Goal: Task Accomplishment & Management: Use online tool/utility

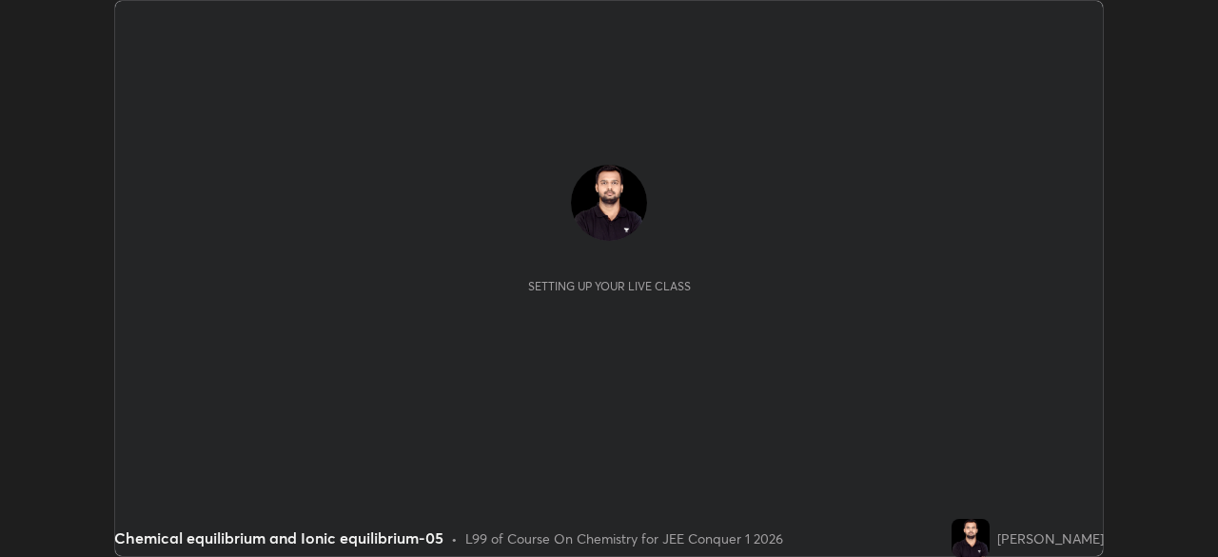
scroll to position [557, 1217]
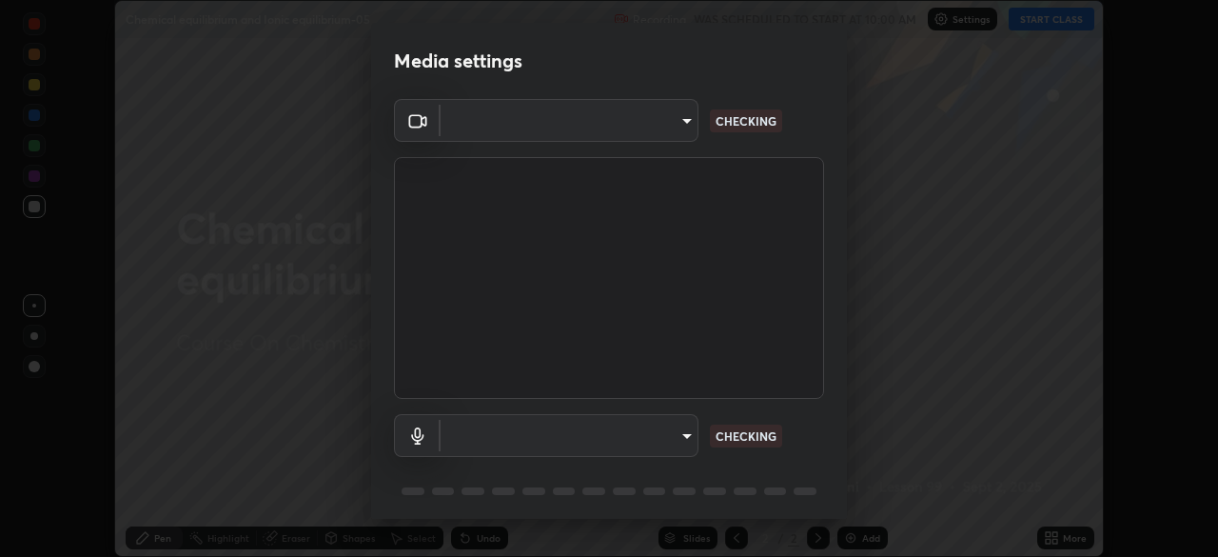
click at [684, 443] on body "Erase all Chemical equilibrium and Ionic equilibrium-05 Recording WAS SCHEDULED…" at bounding box center [609, 278] width 1218 height 557
type input "6dd7f26dd43dc758996b1cf006e2949f7a02bee9d132d5f3f41e5eef0e7c266f"
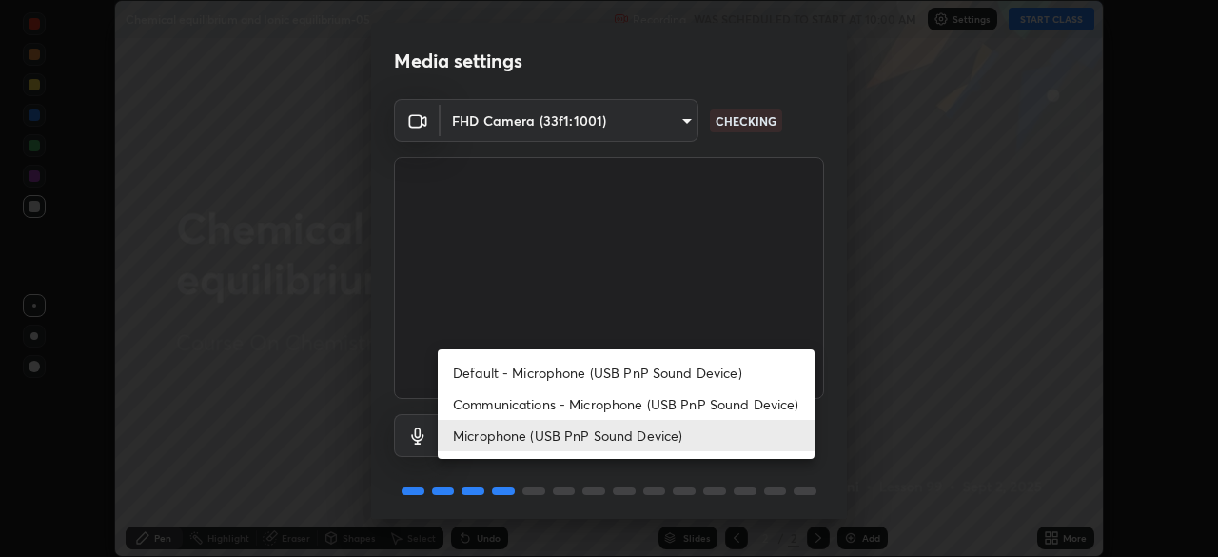
click at [653, 413] on li "Communications - Microphone (USB PnP Sound Device)" at bounding box center [626, 403] width 377 height 31
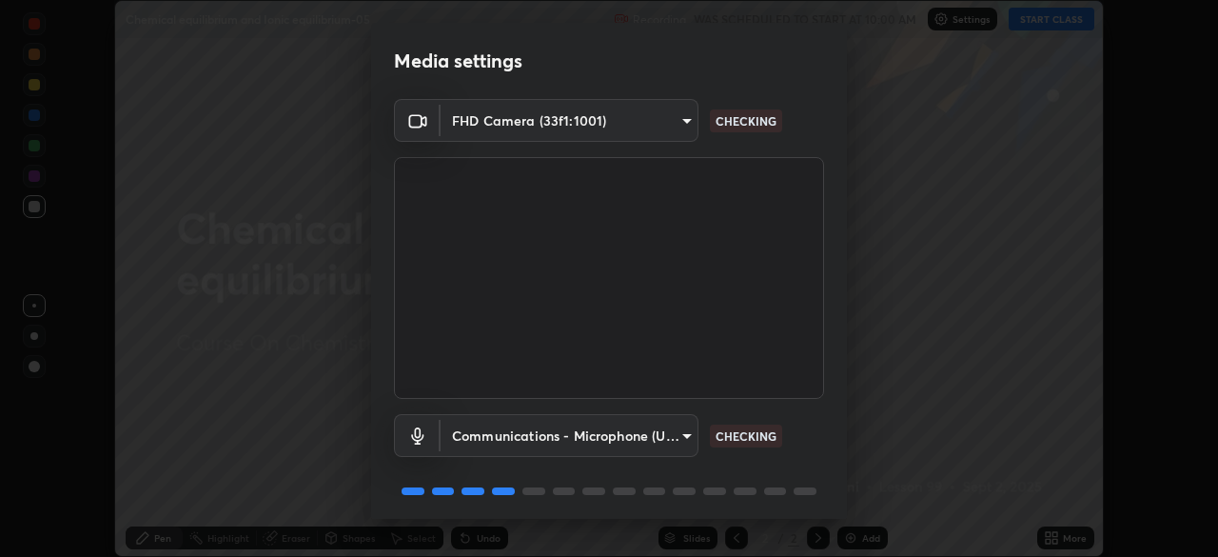
click at [678, 440] on body "Erase all Chemical equilibrium and Ionic equilibrium-05 Recording WAS SCHEDULED…" at bounding box center [609, 278] width 1218 height 557
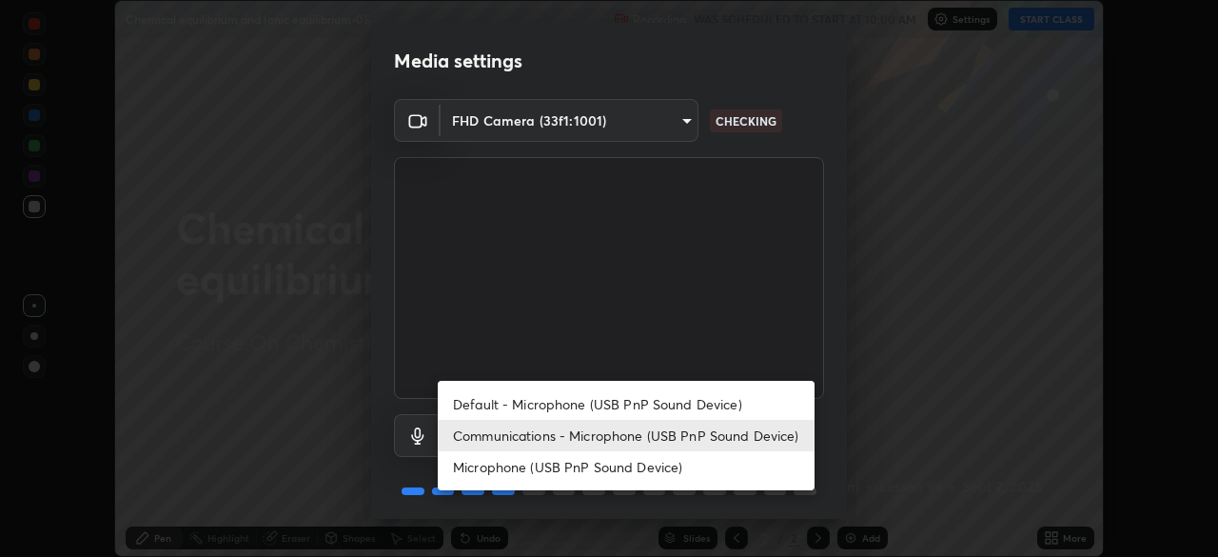
click at [668, 471] on li "Microphone (USB PnP Sound Device)" at bounding box center [626, 466] width 377 height 31
type input "0b0160ef504d69b7311302bd4c7d591407b4c814319dac9a1ab48f999c272d64"
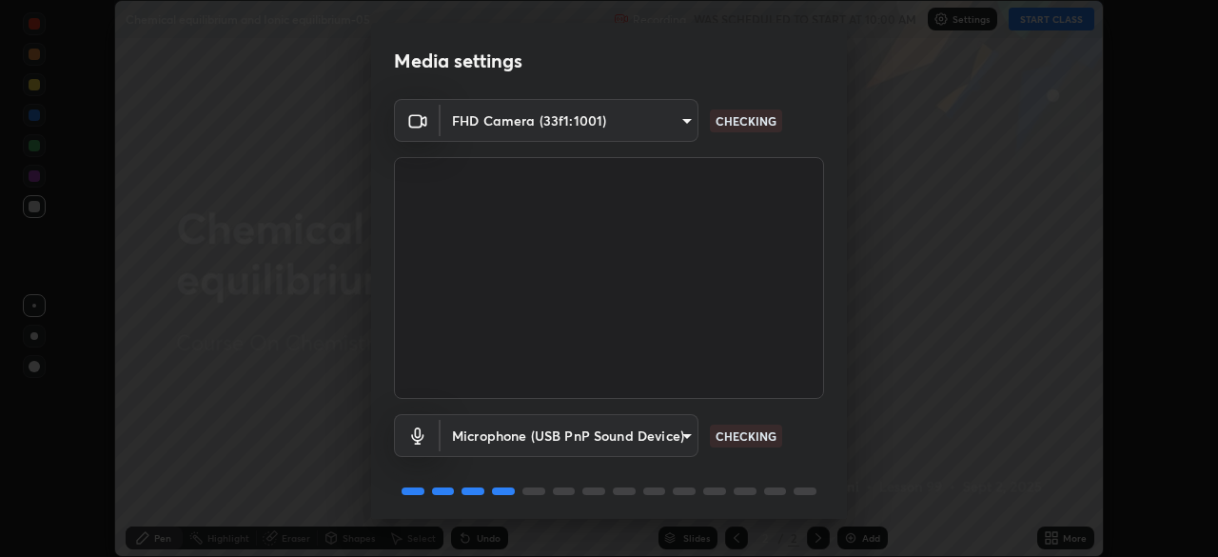
scroll to position [68, 0]
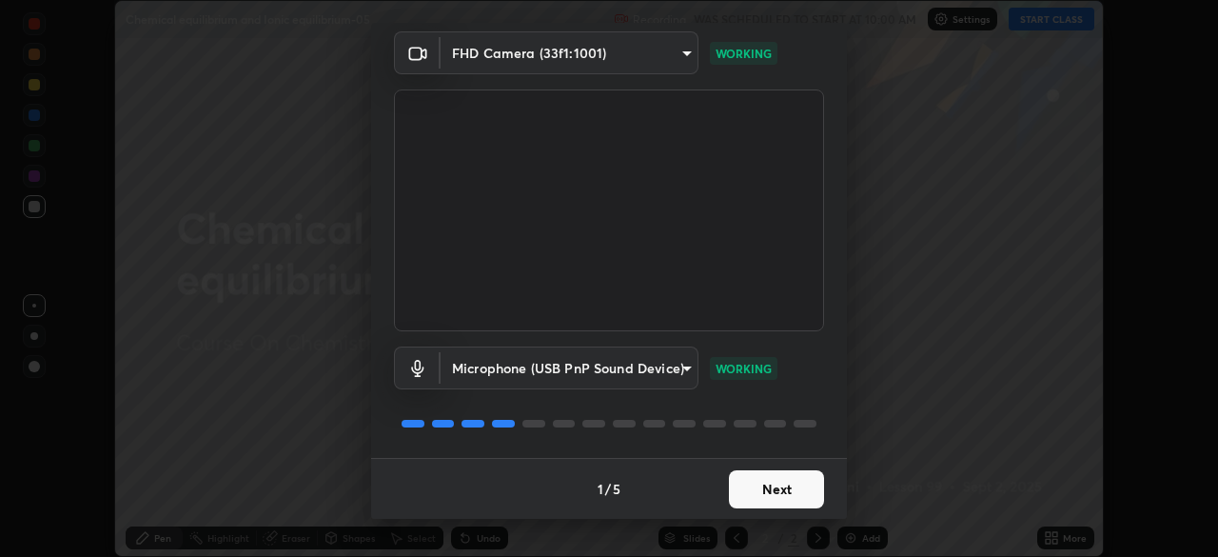
click at [763, 501] on button "Next" at bounding box center [776, 489] width 95 height 38
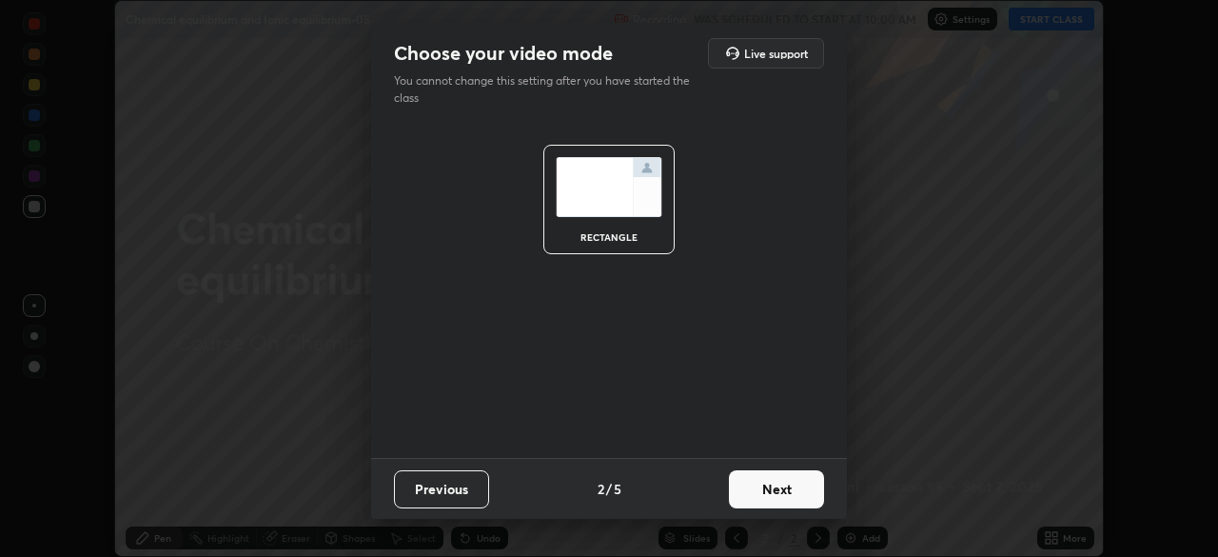
scroll to position [0, 0]
click at [780, 495] on button "Next" at bounding box center [776, 489] width 95 height 38
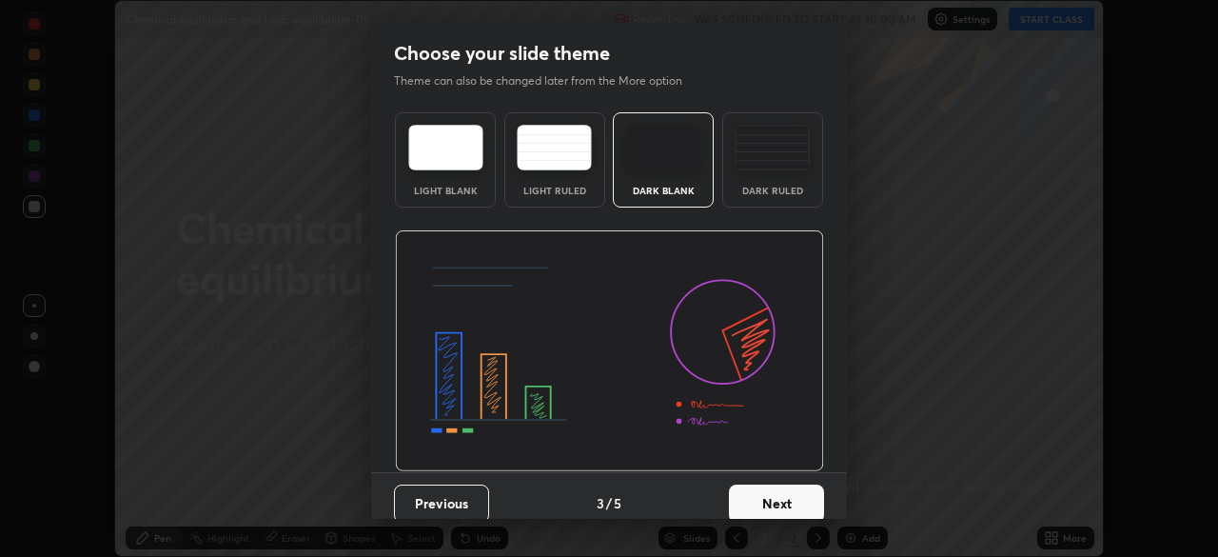
click at [804, 500] on button "Next" at bounding box center [776, 503] width 95 height 38
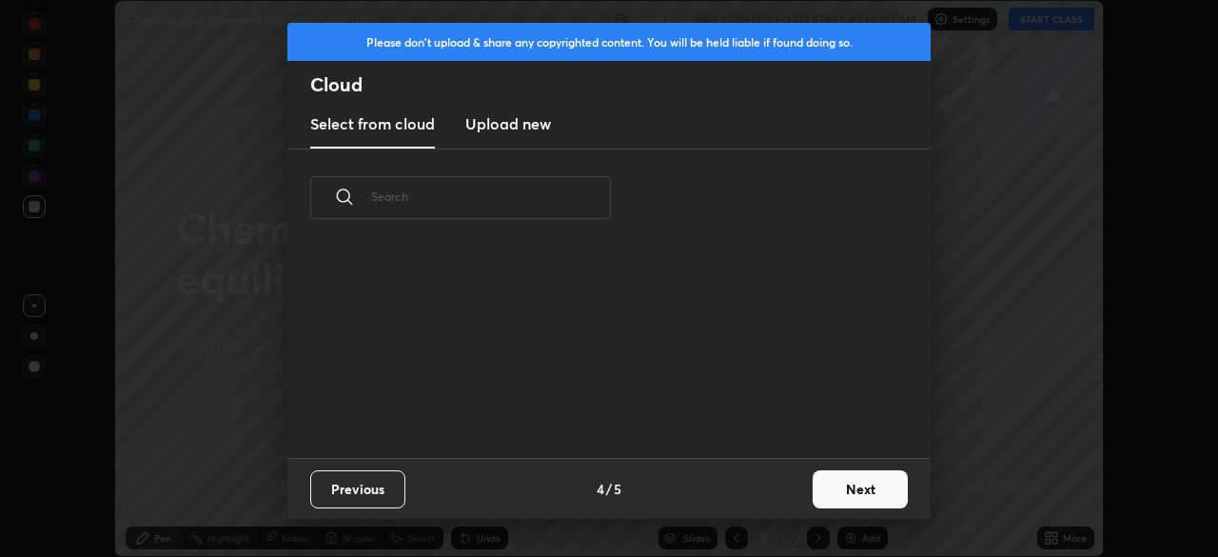
click at [852, 488] on button "Next" at bounding box center [860, 489] width 95 height 38
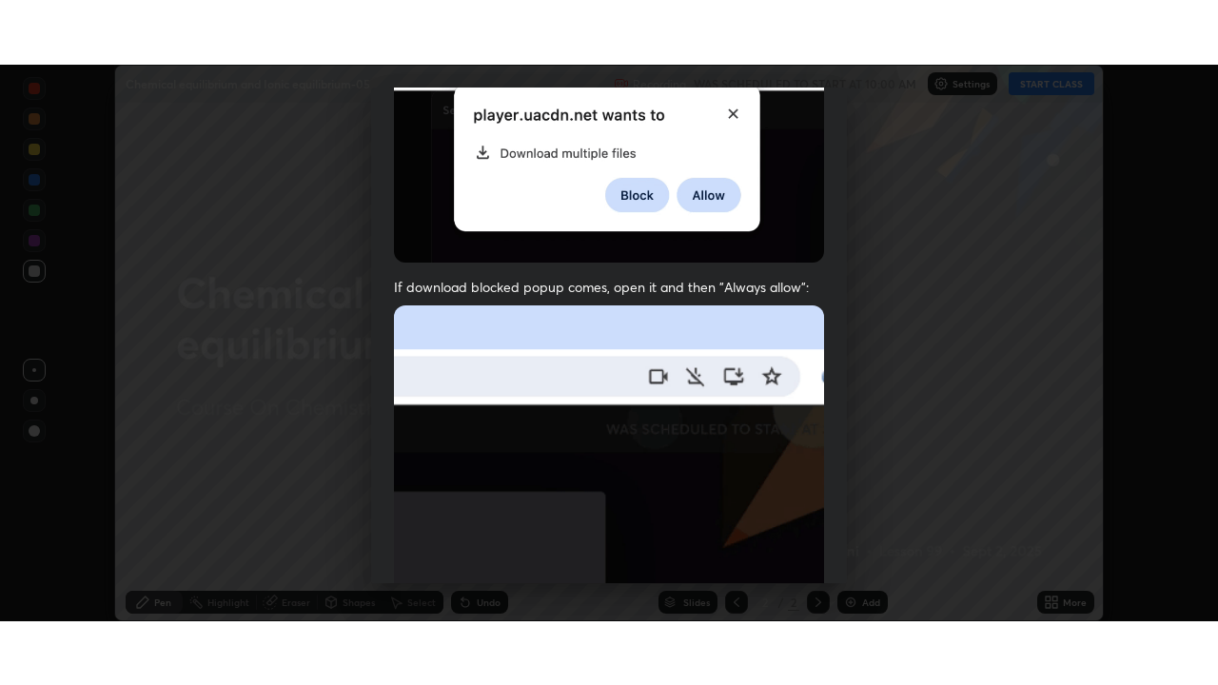
scroll to position [456, 0]
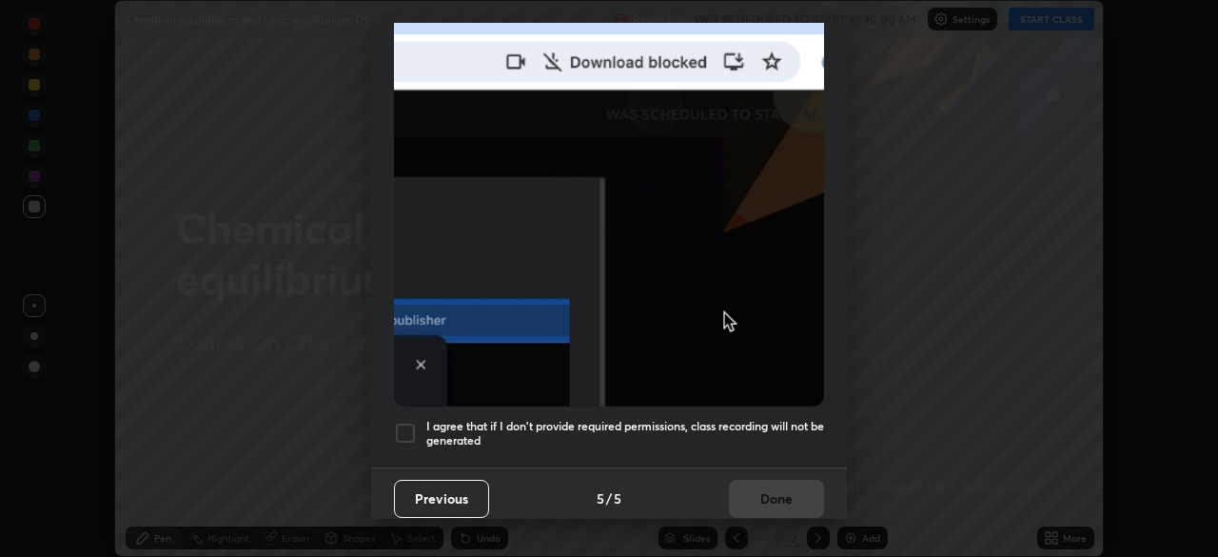
click at [644, 422] on h5 "I agree that if I don't provide required permissions, class recording will not …" at bounding box center [625, 433] width 398 height 29
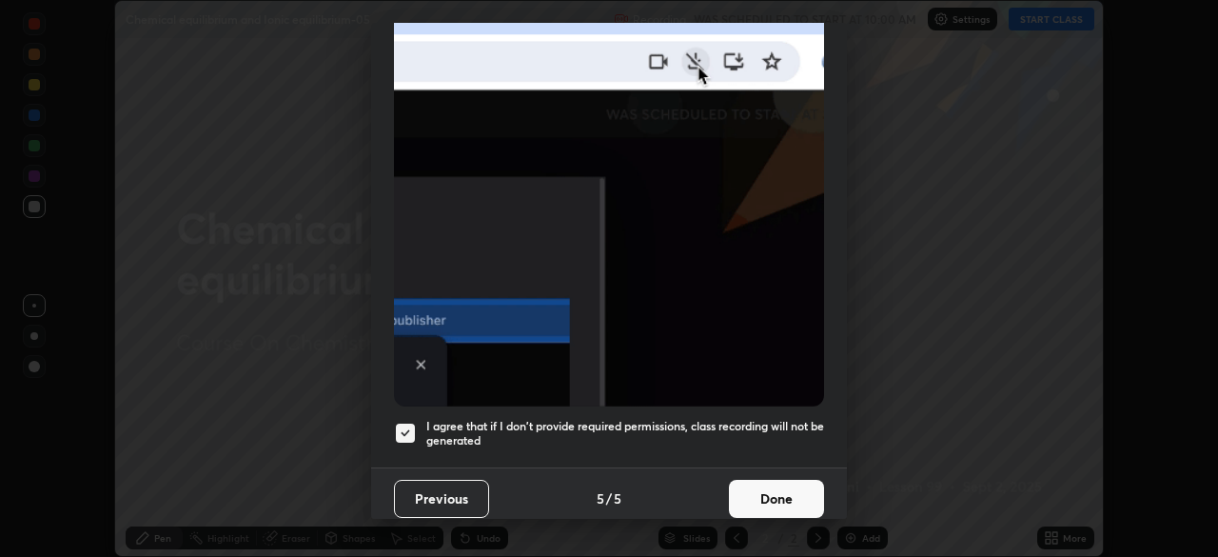
click at [743, 494] on button "Done" at bounding box center [776, 499] width 95 height 38
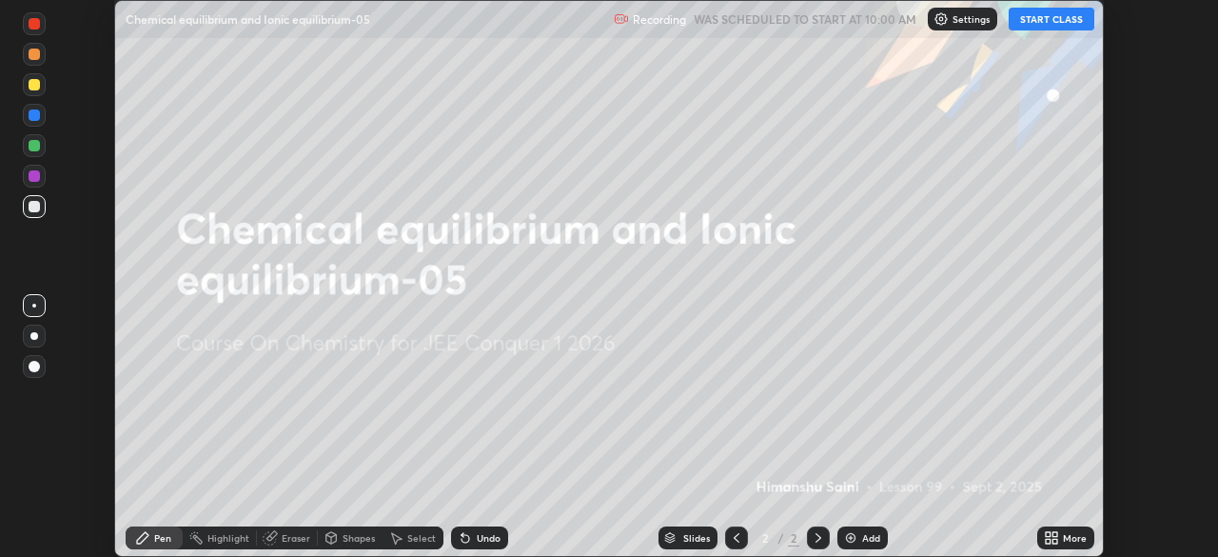
click at [1048, 538] on icon at bounding box center [1051, 537] width 15 height 15
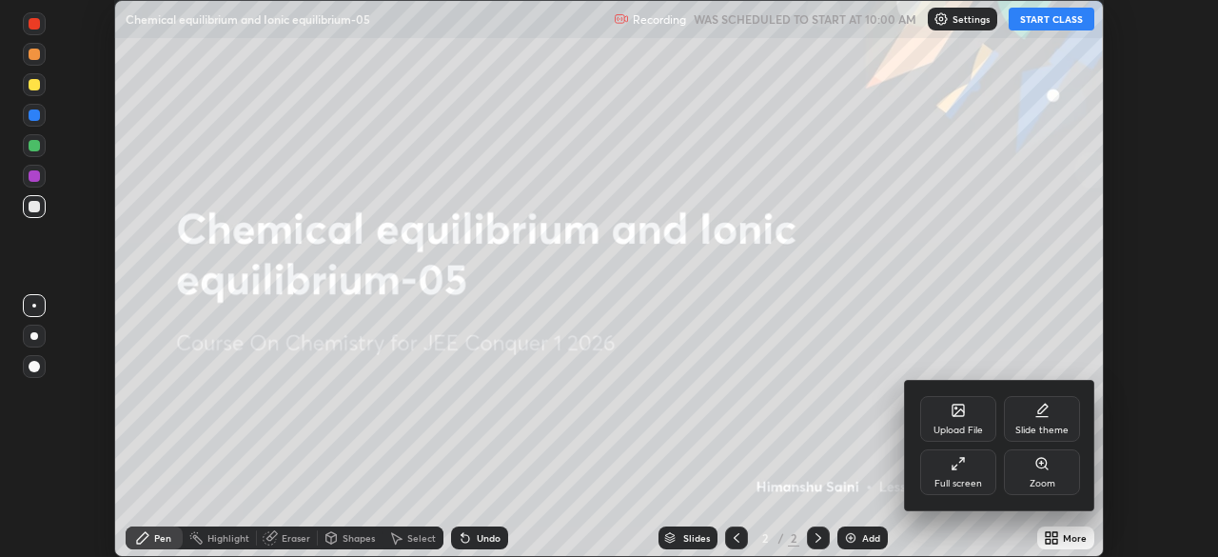
click at [953, 472] on div "Full screen" at bounding box center [958, 472] width 76 height 46
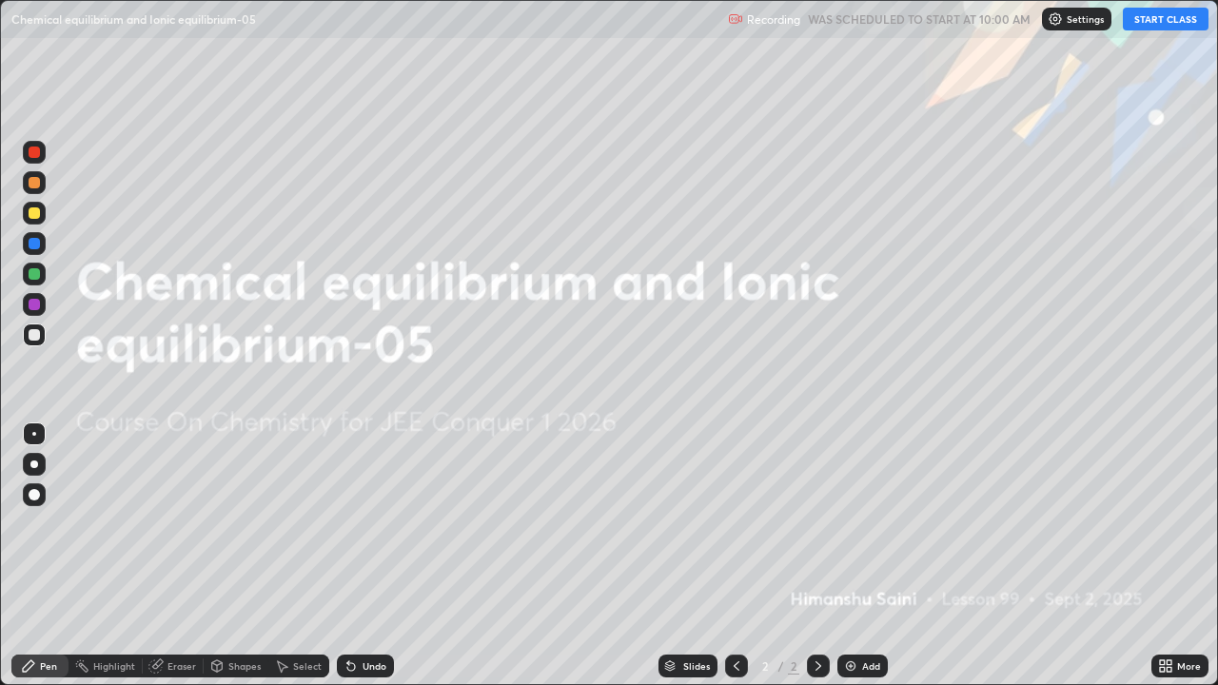
scroll to position [685, 1218]
click at [1147, 22] on button "START CLASS" at bounding box center [1166, 19] width 86 height 23
click at [866, 556] on div "Add" at bounding box center [862, 666] width 50 height 23
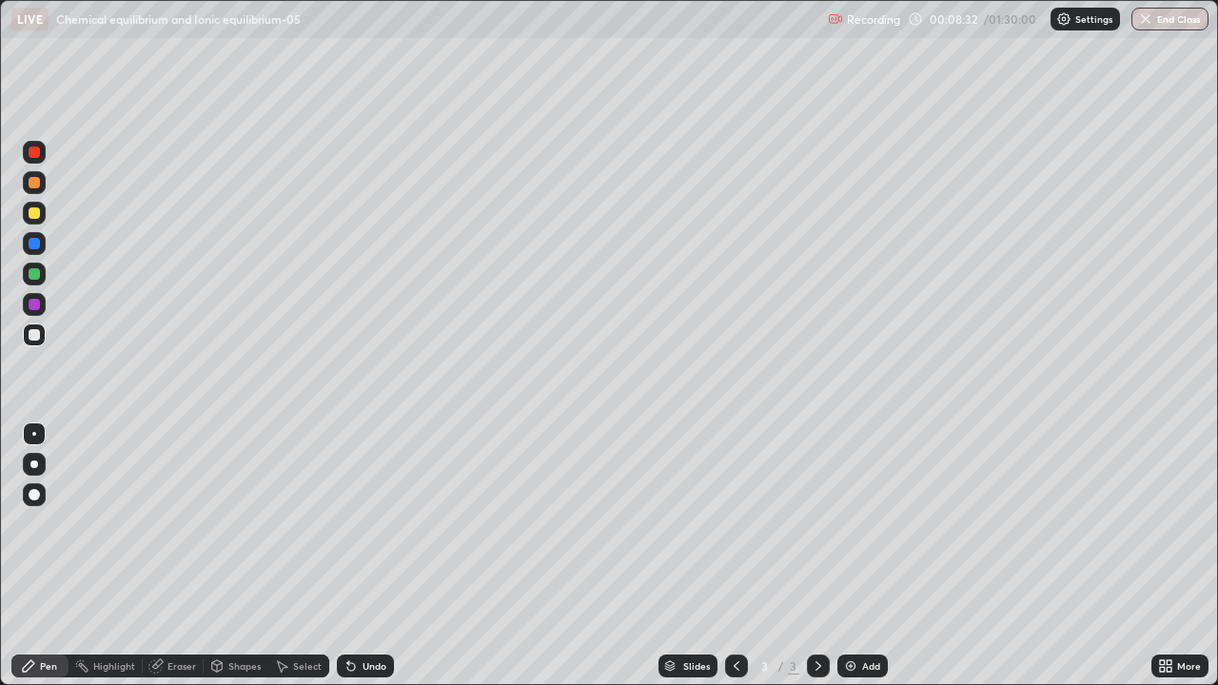
click at [35, 495] on div at bounding box center [34, 494] width 11 height 11
click at [34, 340] on div at bounding box center [34, 334] width 11 height 11
click at [34, 275] on div at bounding box center [34, 273] width 11 height 11
click at [38, 338] on div at bounding box center [34, 334] width 11 height 11
click at [861, 556] on div "Add" at bounding box center [862, 666] width 50 height 23
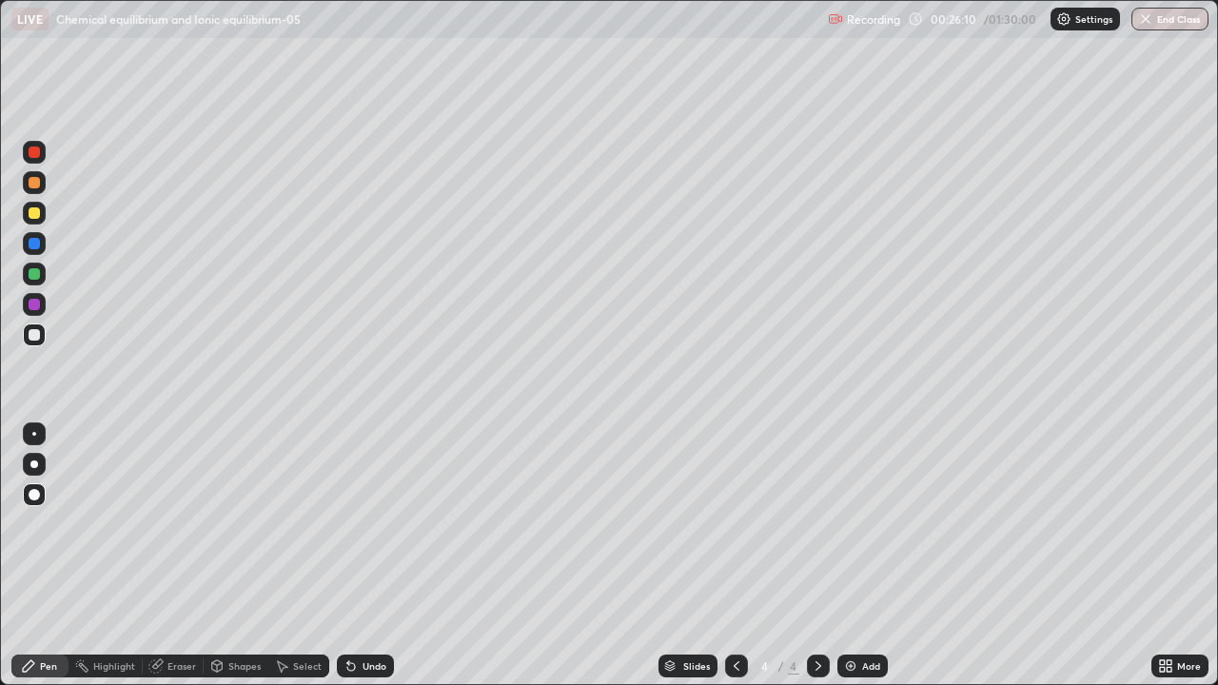
click at [31, 221] on div at bounding box center [34, 213] width 23 height 23
click at [34, 336] on div at bounding box center [34, 334] width 11 height 11
click at [863, 556] on div "Add" at bounding box center [871, 666] width 18 height 10
click at [32, 244] on div at bounding box center [34, 243] width 11 height 11
click at [42, 337] on div at bounding box center [34, 335] width 23 height 23
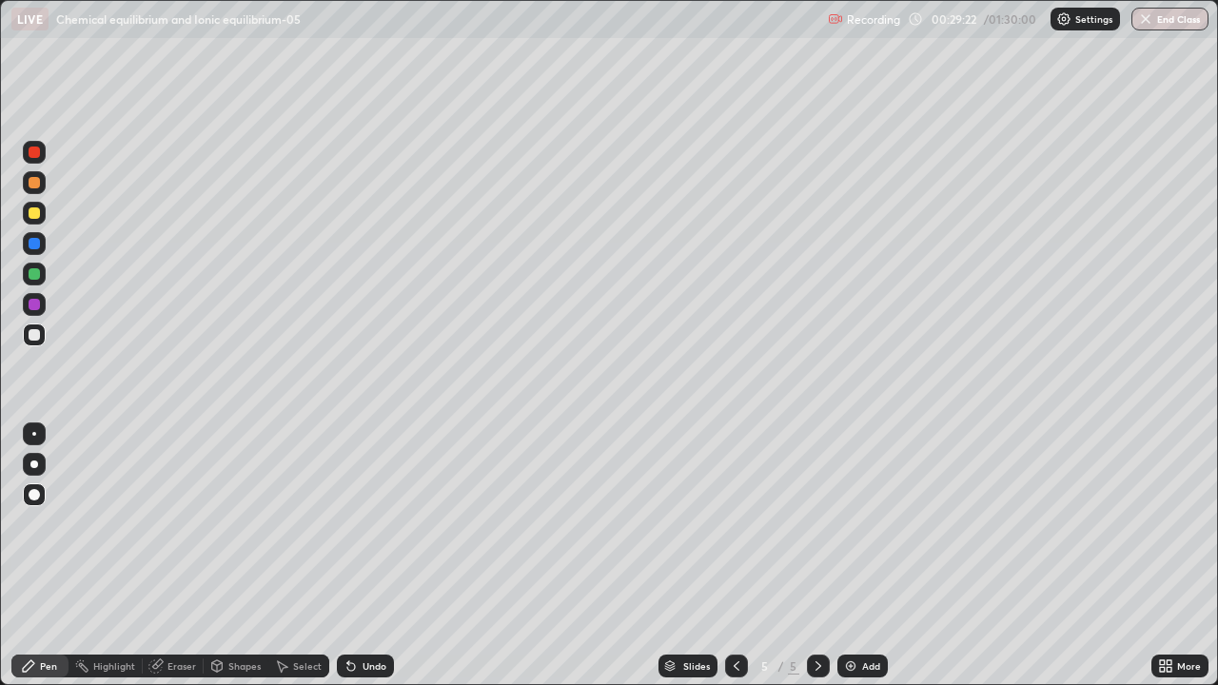
click at [49, 556] on div "Pen" at bounding box center [39, 666] width 57 height 23
click at [31, 274] on div at bounding box center [34, 273] width 11 height 11
click at [875, 556] on div "Add" at bounding box center [862, 666] width 50 height 23
click at [34, 336] on div at bounding box center [34, 334] width 11 height 11
click at [32, 556] on icon at bounding box center [28, 666] width 15 height 15
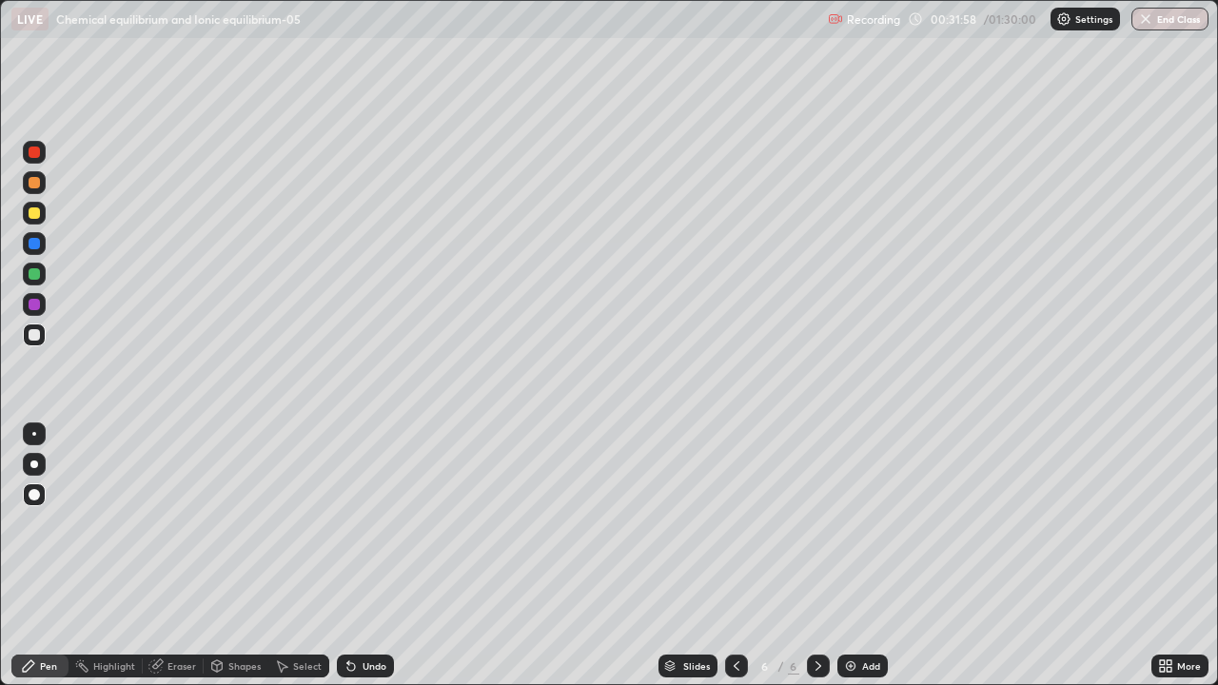
click at [33, 217] on div at bounding box center [34, 212] width 11 height 11
click at [40, 556] on div "Pen" at bounding box center [48, 666] width 17 height 10
click at [164, 556] on div "Eraser" at bounding box center [173, 666] width 61 height 23
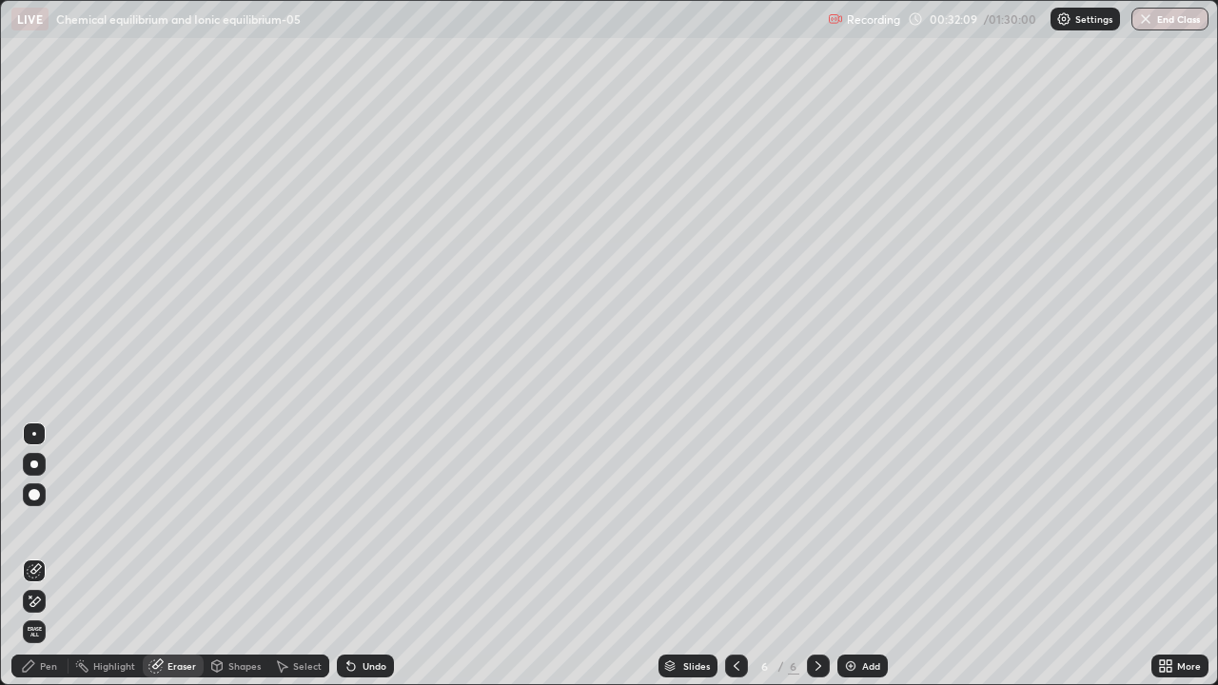
click at [45, 556] on div "Pen" at bounding box center [48, 666] width 17 height 10
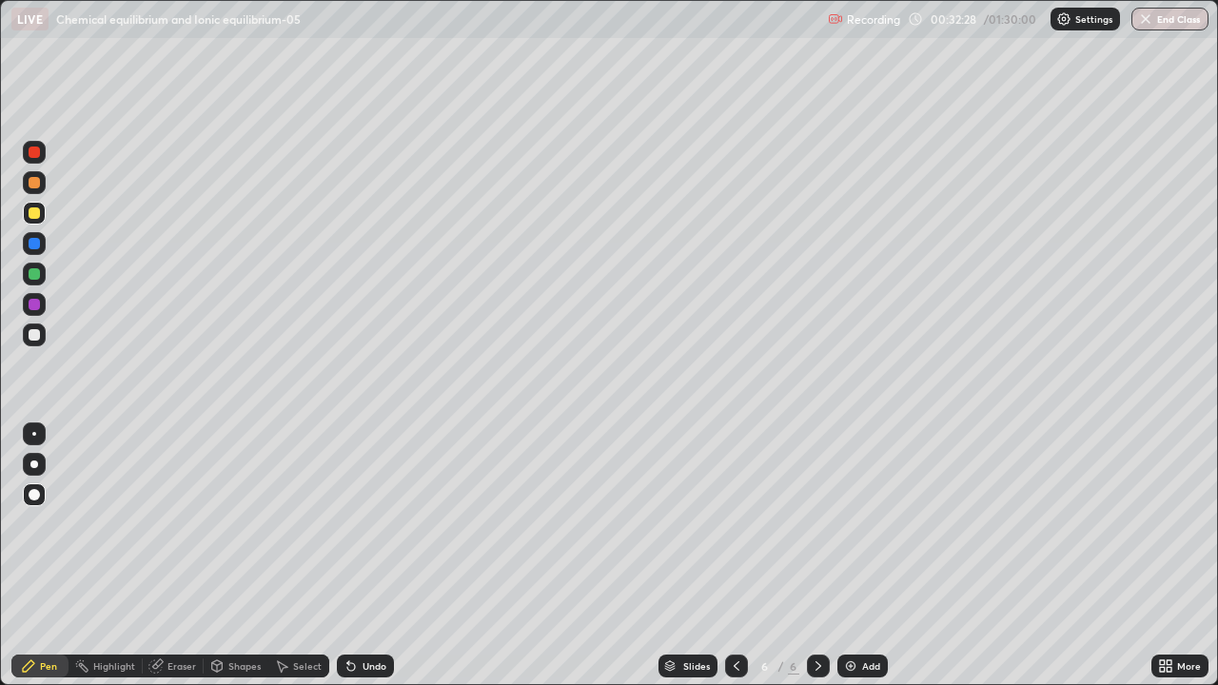
click at [30, 254] on div at bounding box center [34, 243] width 23 height 23
click at [26, 341] on div at bounding box center [34, 335] width 23 height 23
click at [50, 556] on div "Pen" at bounding box center [48, 666] width 17 height 10
click at [373, 556] on div "Undo" at bounding box center [375, 666] width 24 height 10
click at [369, 556] on div "Undo" at bounding box center [375, 666] width 24 height 10
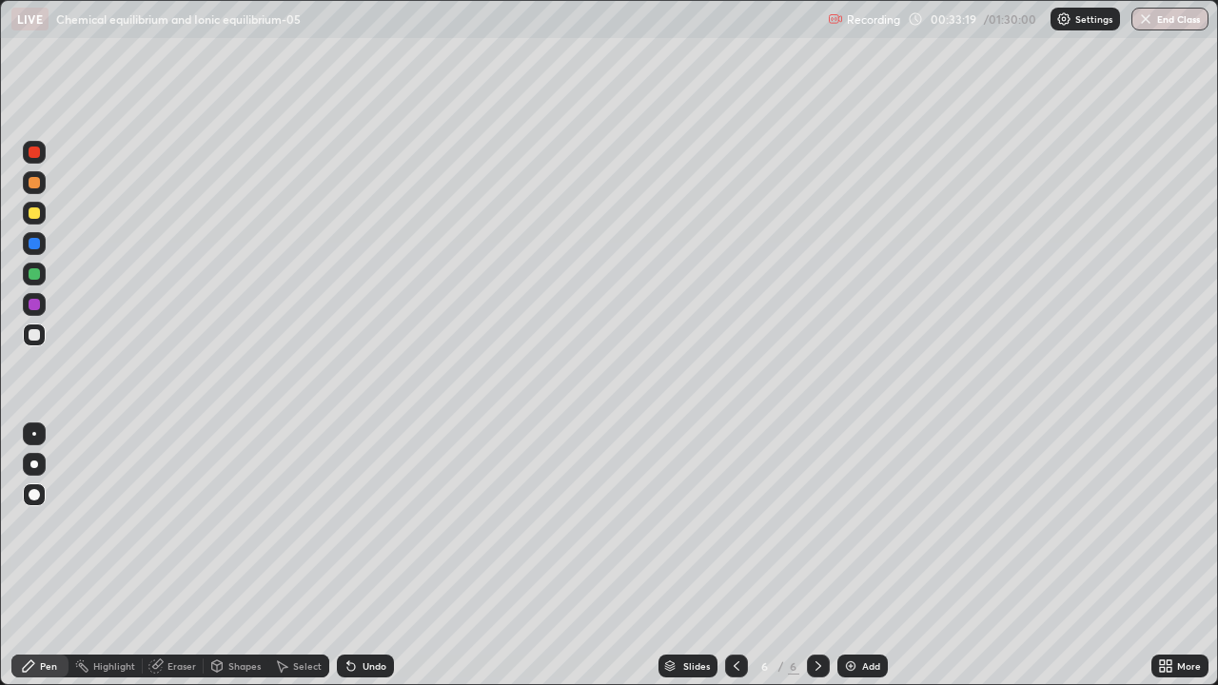
click at [364, 556] on div "Undo" at bounding box center [375, 666] width 24 height 10
click at [173, 556] on div "Eraser" at bounding box center [173, 666] width 61 height 23
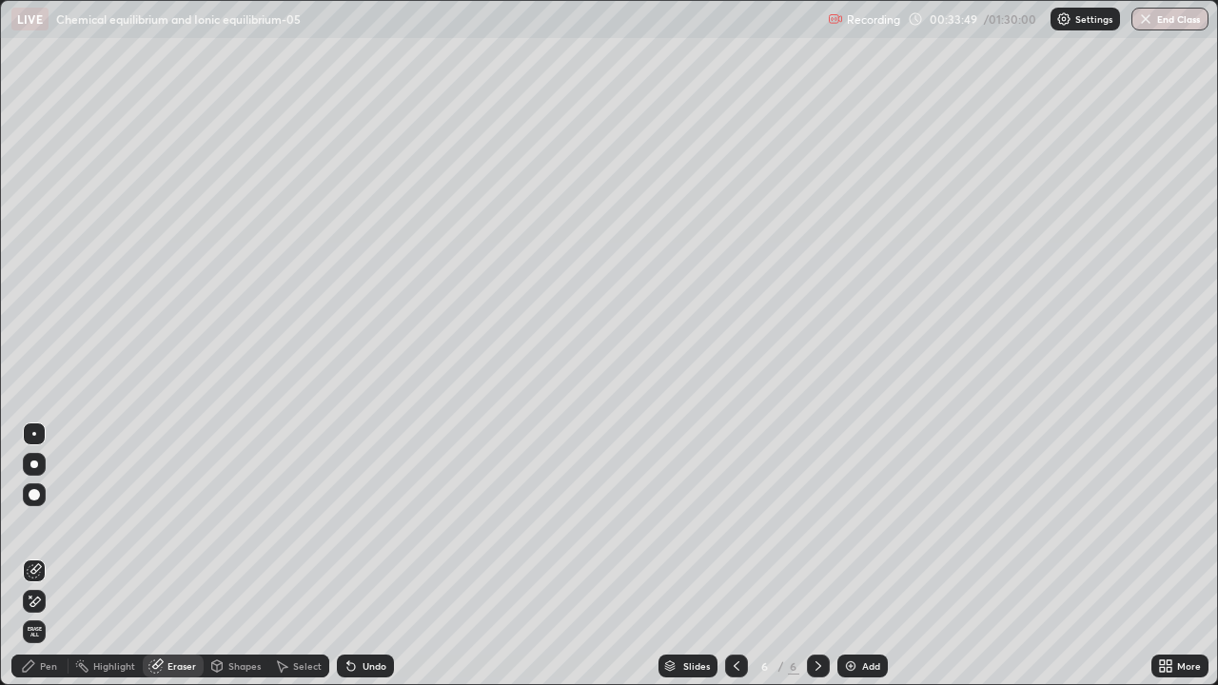
click at [35, 556] on icon at bounding box center [28, 666] width 15 height 15
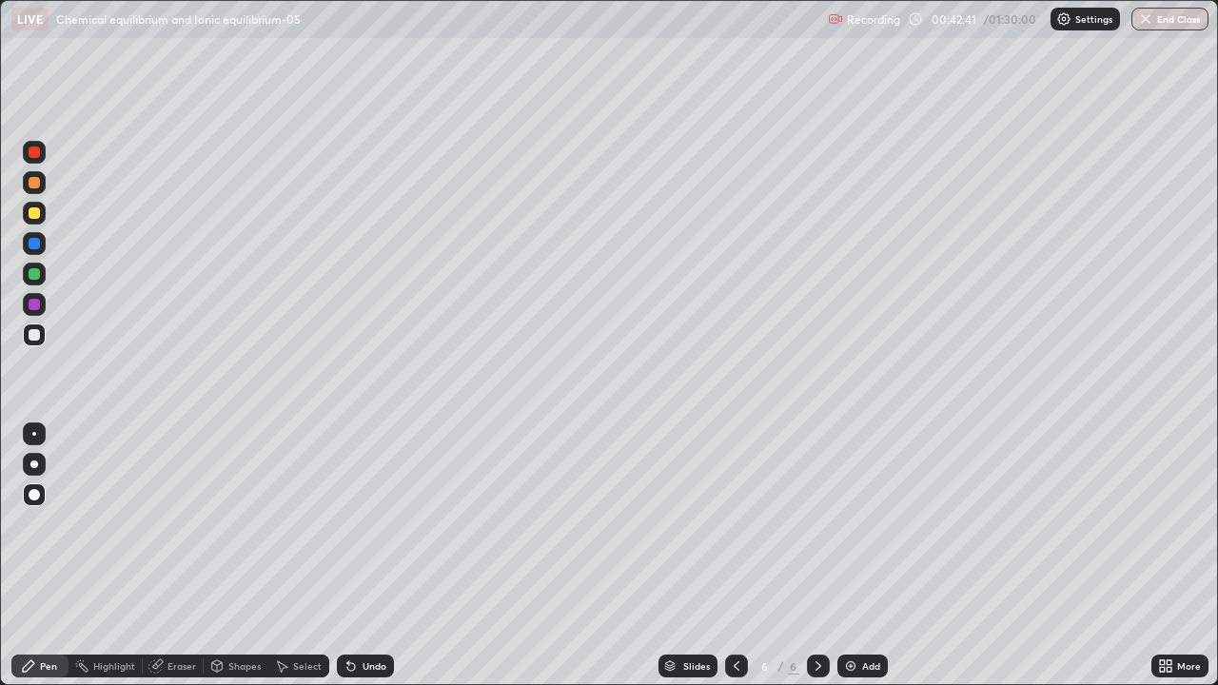
click at [859, 556] on div "Add" at bounding box center [862, 666] width 50 height 23
click at [40, 556] on div "Pen" at bounding box center [48, 666] width 17 height 10
click at [36, 281] on div at bounding box center [34, 274] width 23 height 23
click at [37, 180] on div at bounding box center [34, 182] width 11 height 11
click at [42, 331] on div at bounding box center [34, 335] width 23 height 23
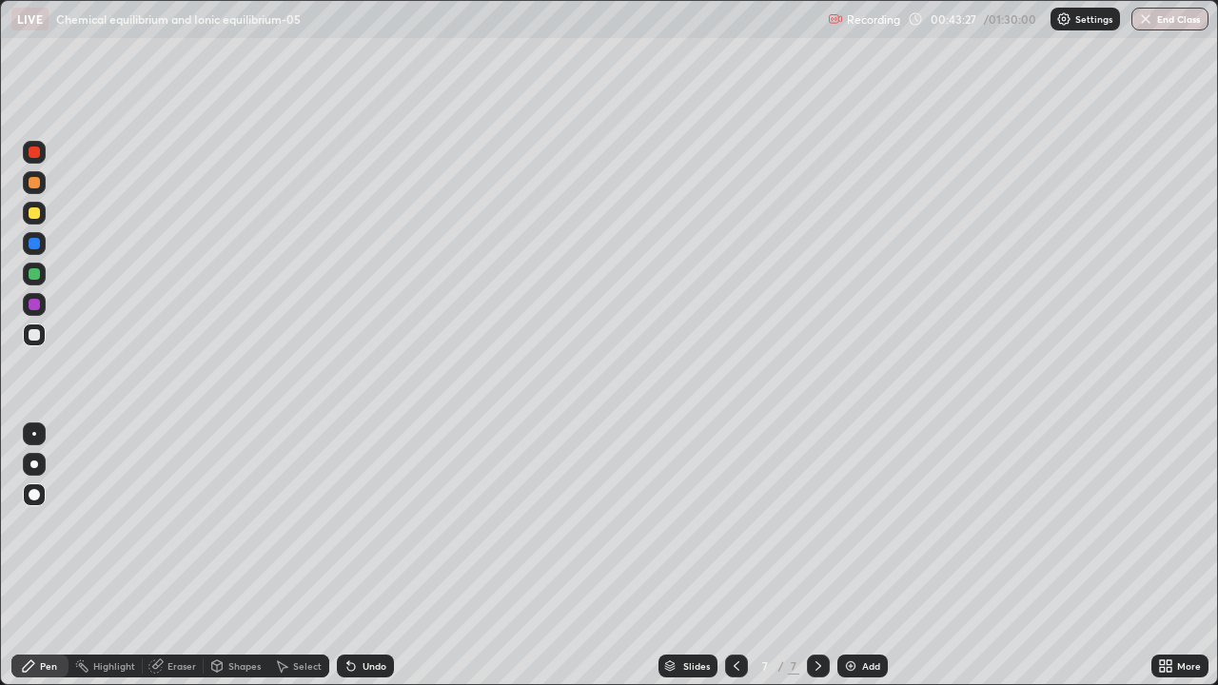
click at [33, 211] on div at bounding box center [34, 212] width 11 height 11
click at [29, 331] on div at bounding box center [34, 334] width 11 height 11
click at [866, 556] on div "Add" at bounding box center [862, 666] width 50 height 23
click at [39, 217] on div at bounding box center [34, 213] width 23 height 23
click at [370, 556] on div "Undo" at bounding box center [365, 666] width 57 height 23
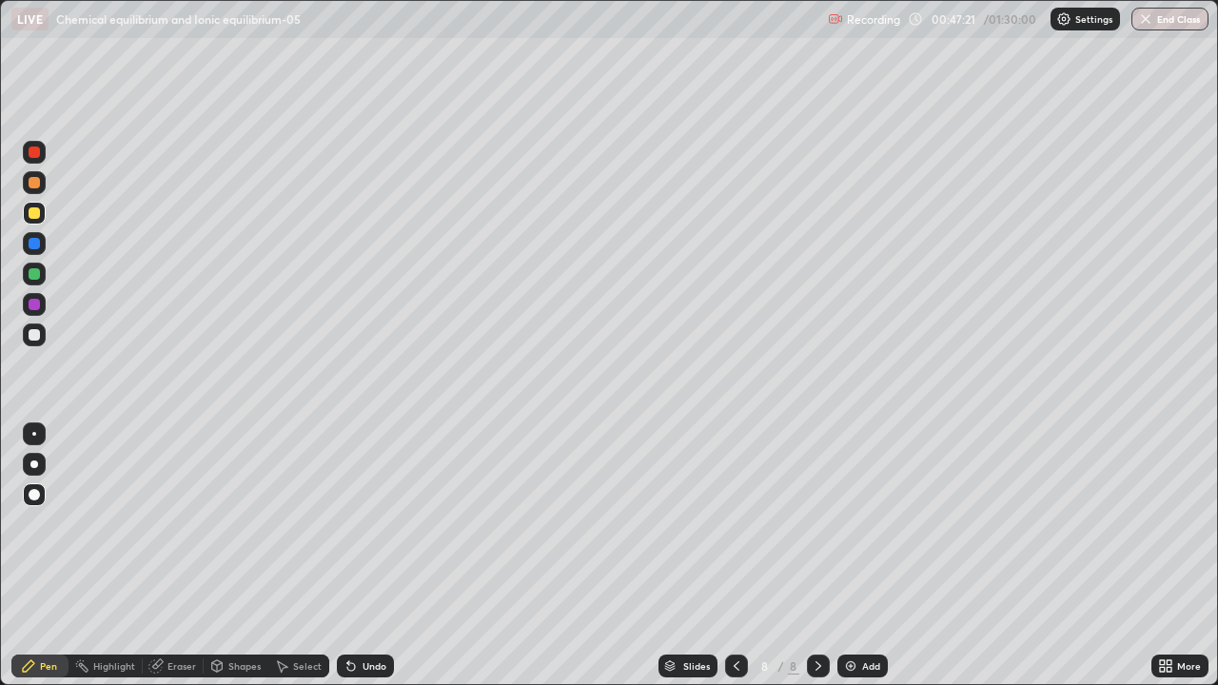
click at [372, 556] on div "Undo" at bounding box center [365, 666] width 57 height 23
click at [856, 556] on div "Add" at bounding box center [862, 666] width 50 height 23
click at [29, 333] on div at bounding box center [34, 334] width 11 height 11
click at [369, 556] on div "Undo" at bounding box center [365, 666] width 57 height 23
click at [379, 556] on div "Undo" at bounding box center [365, 666] width 57 height 23
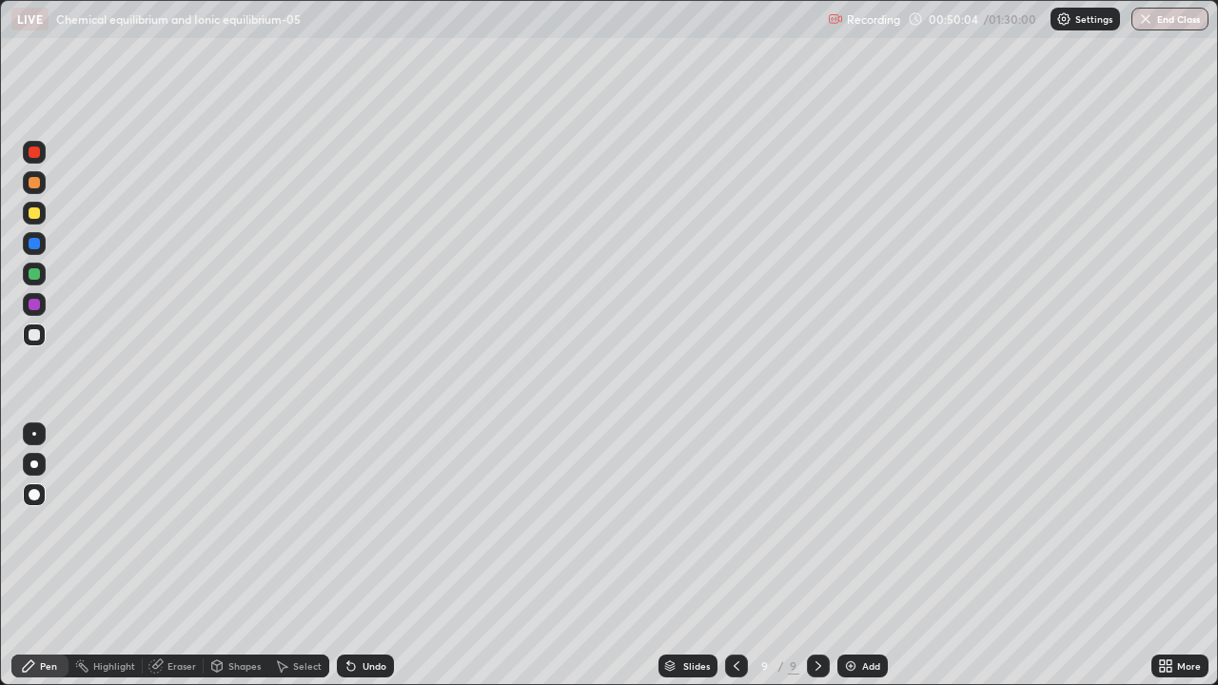
click at [370, 556] on div "Undo" at bounding box center [375, 666] width 24 height 10
click at [49, 556] on div "Pen" at bounding box center [39, 666] width 57 height 23
click at [43, 219] on div at bounding box center [34, 213] width 23 height 23
click at [857, 556] on div "Add" at bounding box center [862, 666] width 50 height 23
click at [58, 556] on div "Pen" at bounding box center [39, 666] width 57 height 23
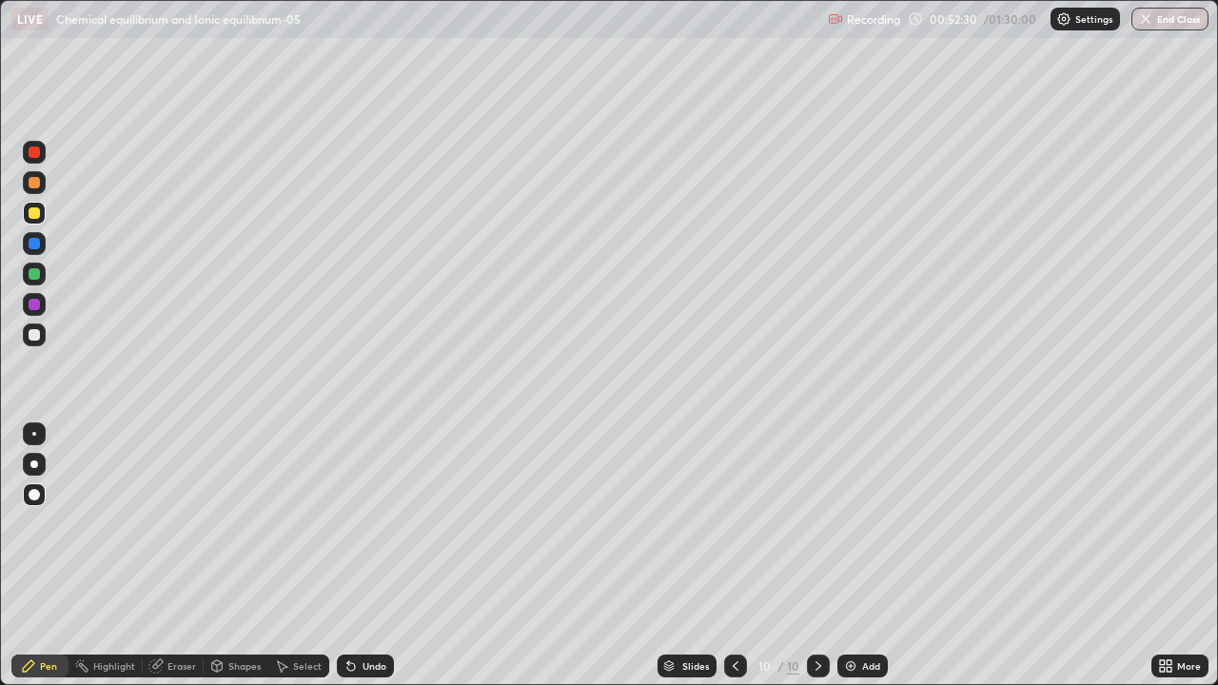
click at [37, 278] on div at bounding box center [34, 273] width 11 height 11
click at [34, 336] on div at bounding box center [34, 334] width 11 height 11
click at [735, 556] on icon at bounding box center [736, 666] width 6 height 10
click at [819, 556] on icon at bounding box center [818, 666] width 15 height 15
click at [30, 306] on div at bounding box center [34, 304] width 11 height 11
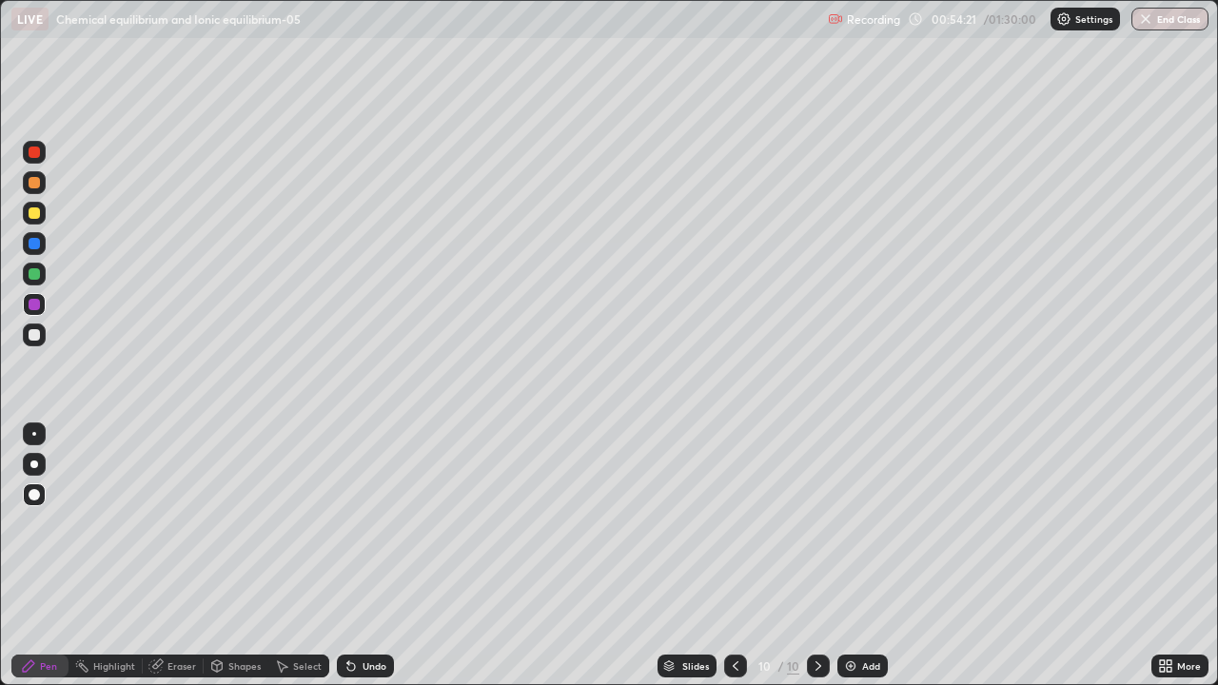
click at [367, 556] on div "Undo" at bounding box center [365, 666] width 57 height 23
click at [371, 556] on div "Undo" at bounding box center [365, 666] width 57 height 23
click at [366, 556] on div "Undo" at bounding box center [365, 666] width 57 height 23
click at [33, 335] on div at bounding box center [34, 334] width 11 height 11
click at [863, 556] on div "Add" at bounding box center [871, 666] width 18 height 10
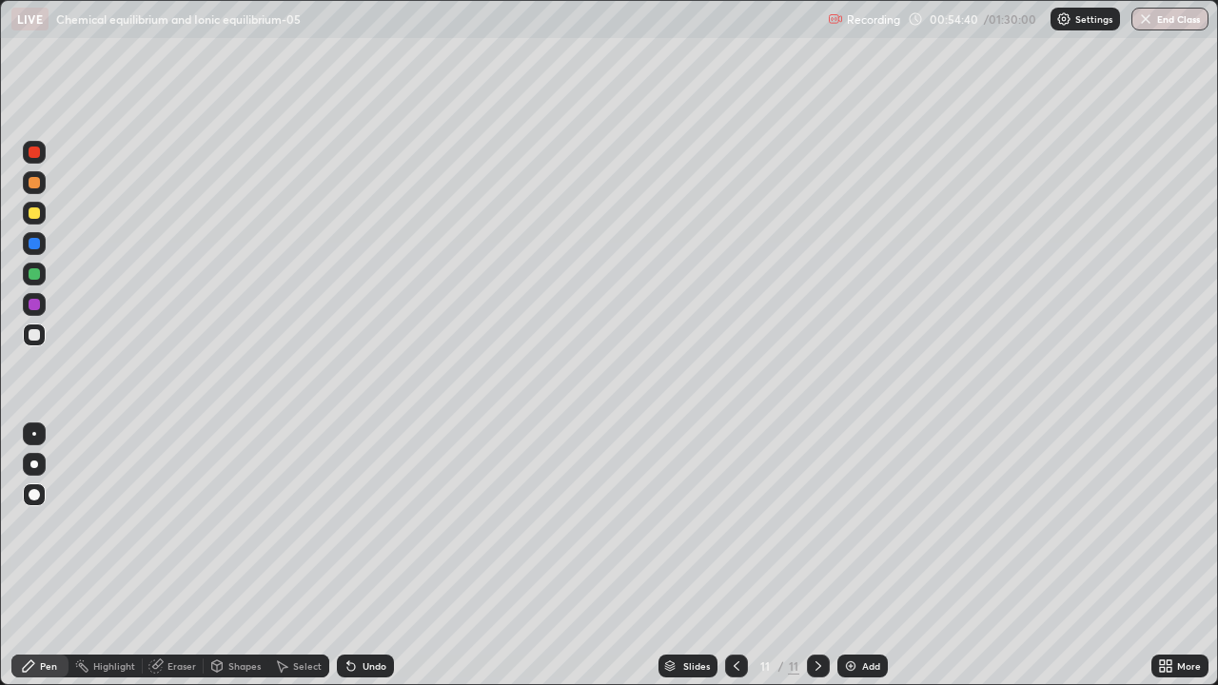
click at [35, 271] on div at bounding box center [34, 273] width 11 height 11
click at [737, 556] on icon at bounding box center [737, 666] width 6 height 10
click at [817, 556] on icon at bounding box center [818, 666] width 15 height 15
click at [35, 344] on div at bounding box center [34, 335] width 23 height 23
click at [735, 556] on icon at bounding box center [736, 666] width 15 height 15
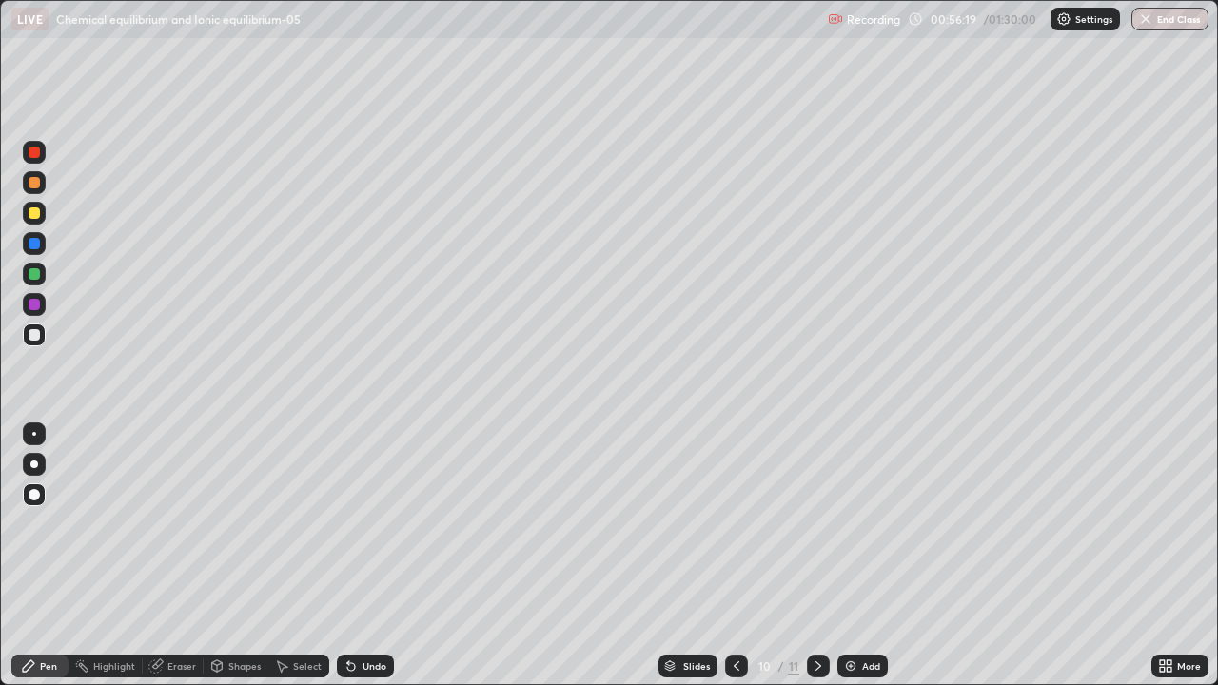
click at [811, 556] on icon at bounding box center [818, 666] width 15 height 15
click at [861, 556] on div "Add" at bounding box center [862, 666] width 50 height 23
click at [737, 556] on icon at bounding box center [736, 666] width 15 height 15
click at [816, 556] on icon at bounding box center [818, 666] width 15 height 15
click at [735, 556] on icon at bounding box center [736, 666] width 15 height 15
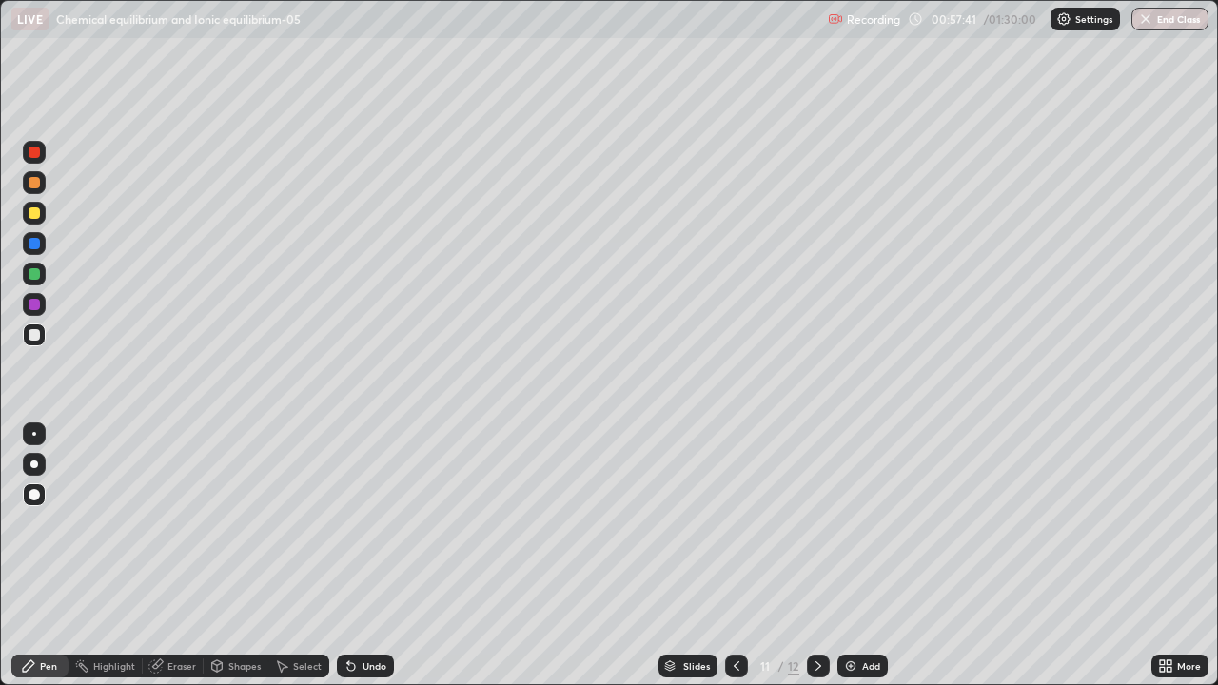
click at [815, 556] on icon at bounding box center [818, 666] width 15 height 15
click at [23, 275] on div at bounding box center [34, 274] width 23 height 23
click at [35, 240] on div at bounding box center [34, 243] width 11 height 11
click at [31, 214] on div at bounding box center [34, 212] width 11 height 11
click at [226, 556] on div "Shapes" at bounding box center [236, 666] width 65 height 23
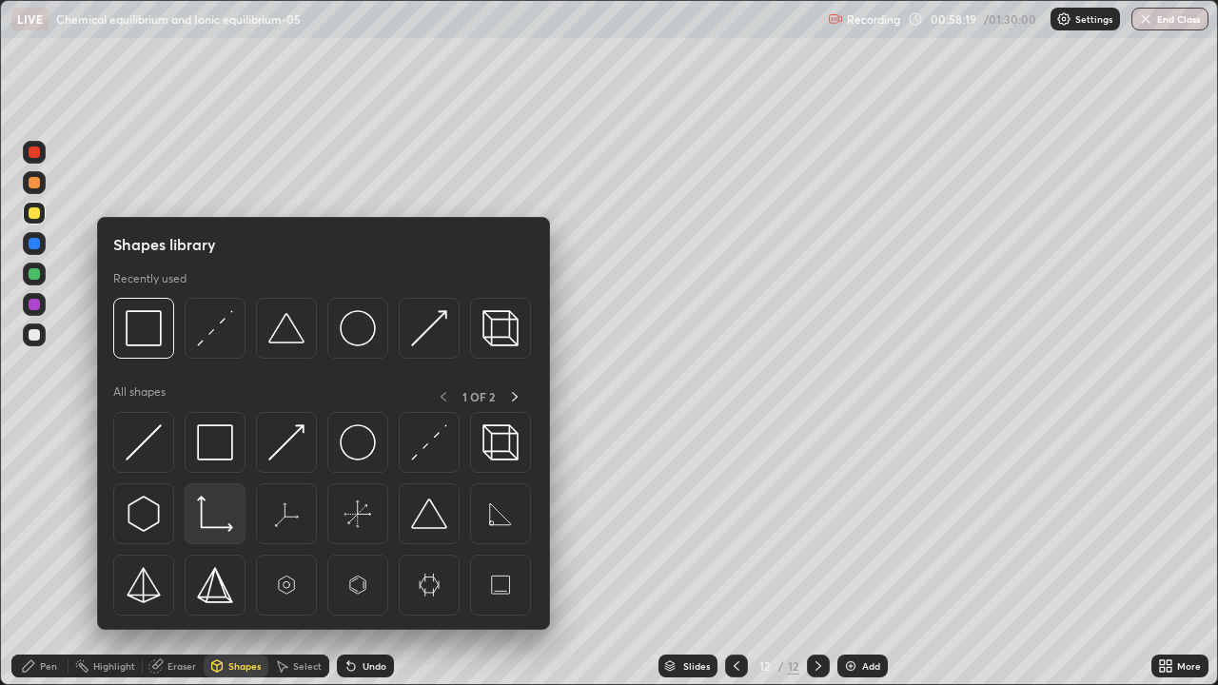
click at [225, 502] on img at bounding box center [215, 514] width 36 height 36
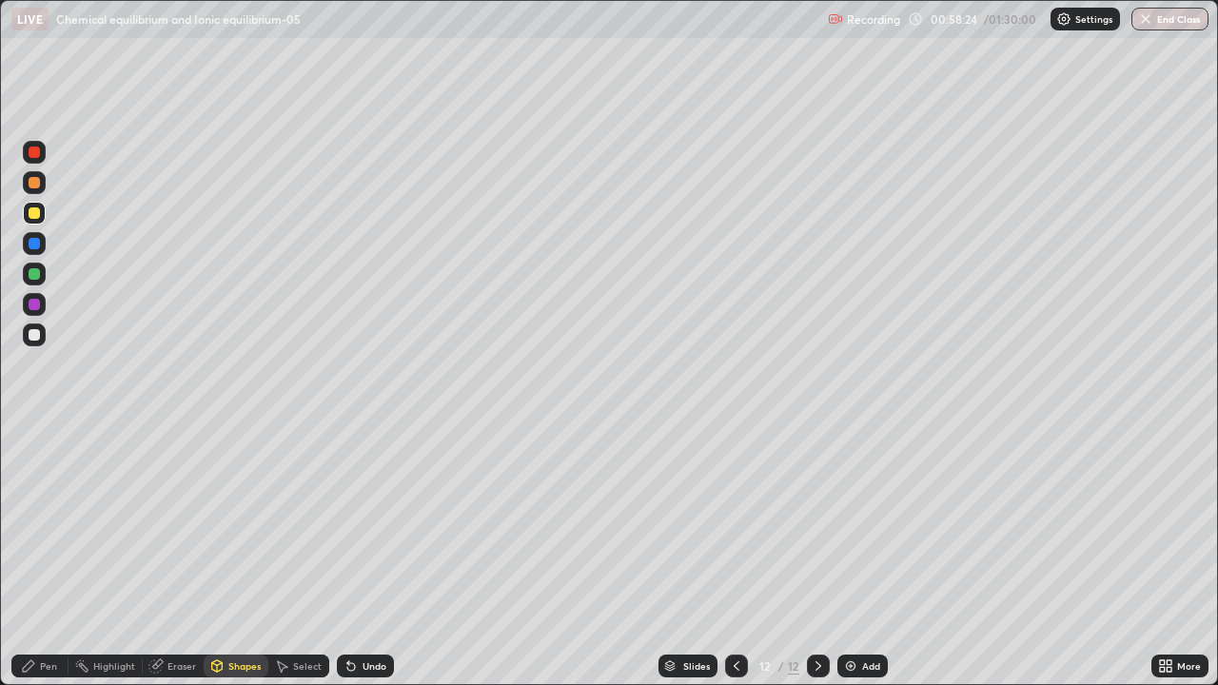
click at [43, 556] on div "Pen" at bounding box center [39, 666] width 57 height 23
click at [36, 340] on div at bounding box center [34, 334] width 11 height 11
click at [225, 556] on div "Shapes" at bounding box center [236, 666] width 65 height 23
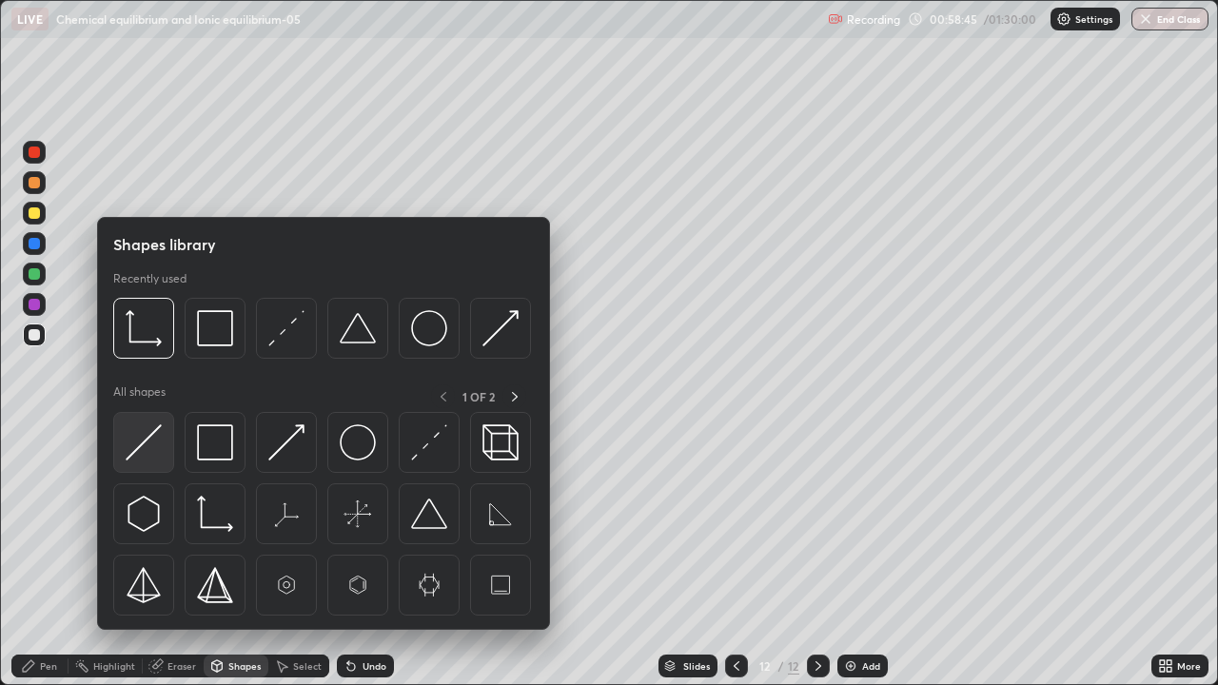
click at [147, 456] on img at bounding box center [144, 442] width 36 height 36
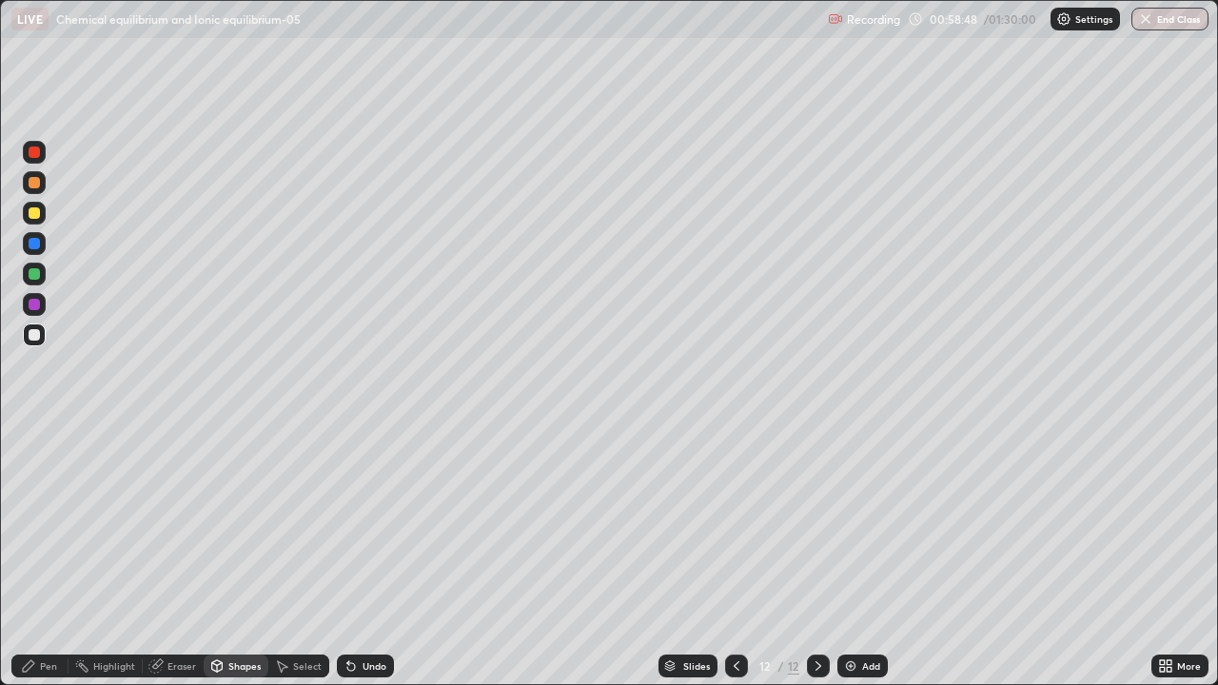
click at [40, 556] on div "Pen" at bounding box center [48, 666] width 17 height 10
click at [31, 306] on div at bounding box center [34, 304] width 11 height 11
click at [866, 556] on div "Add" at bounding box center [862, 666] width 50 height 23
click at [35, 274] on div at bounding box center [34, 273] width 11 height 11
click at [36, 211] on div at bounding box center [34, 212] width 11 height 11
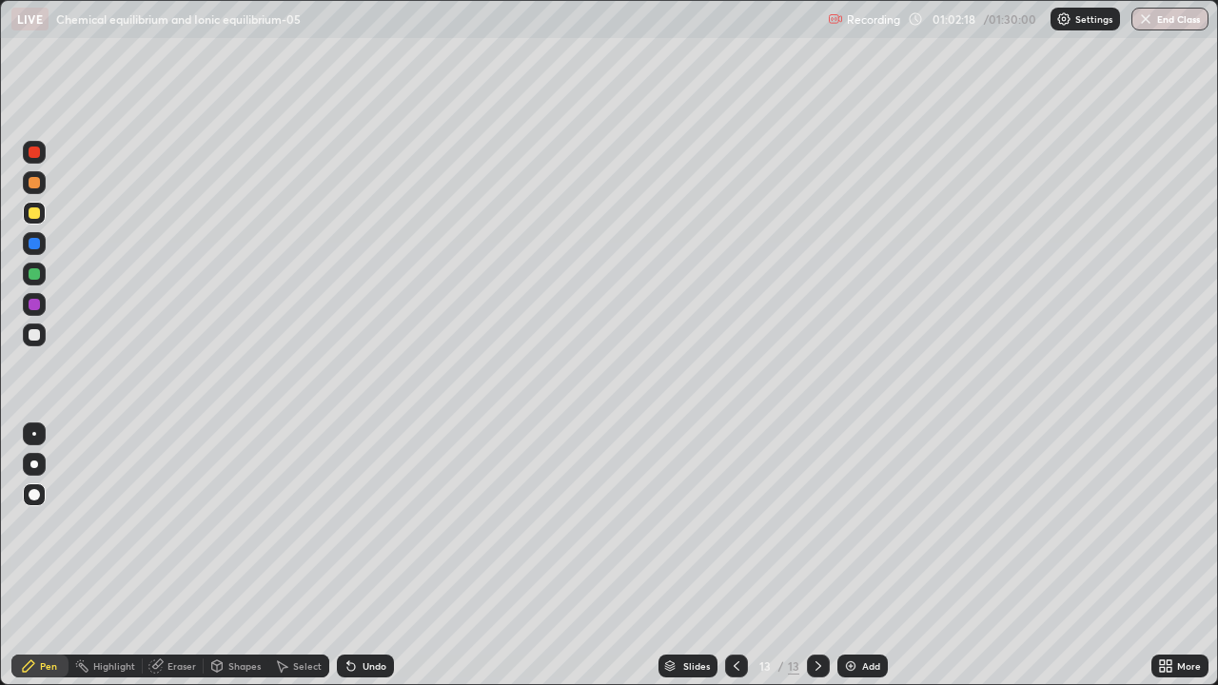
click at [745, 556] on div at bounding box center [736, 666] width 23 height 38
click at [819, 556] on icon at bounding box center [818, 666] width 15 height 15
click at [38, 339] on div at bounding box center [34, 334] width 11 height 11
click at [225, 556] on div "Shapes" at bounding box center [236, 666] width 65 height 23
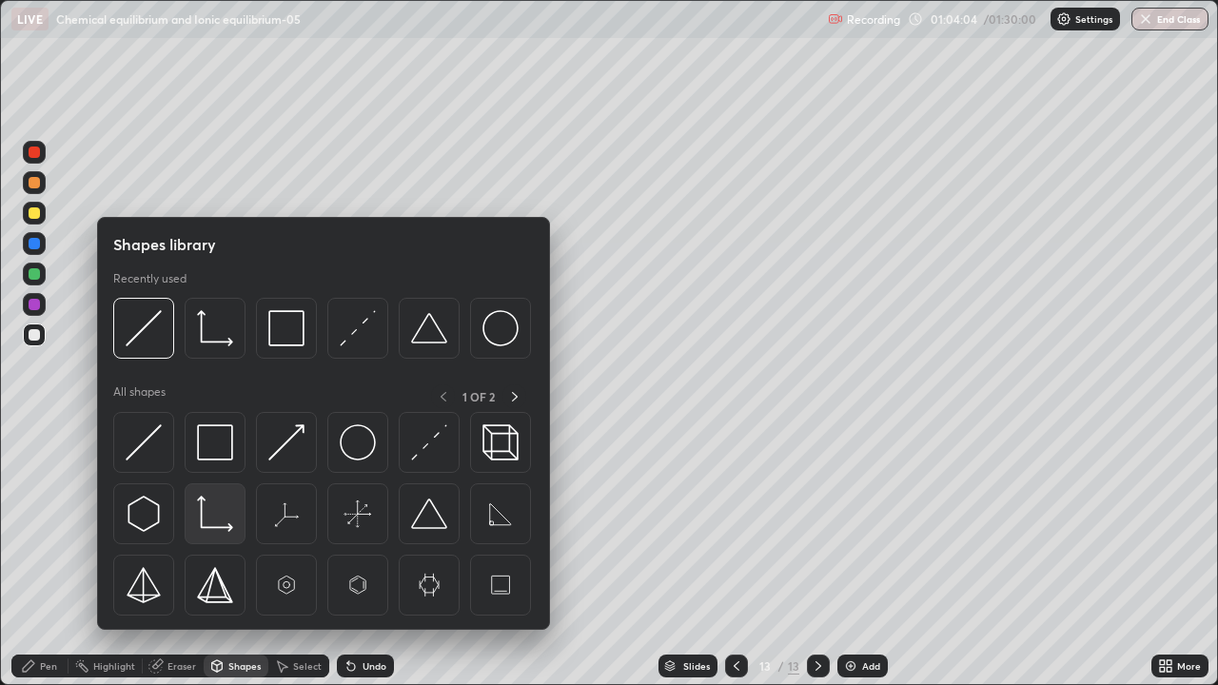
click at [203, 514] on img at bounding box center [215, 514] width 36 height 36
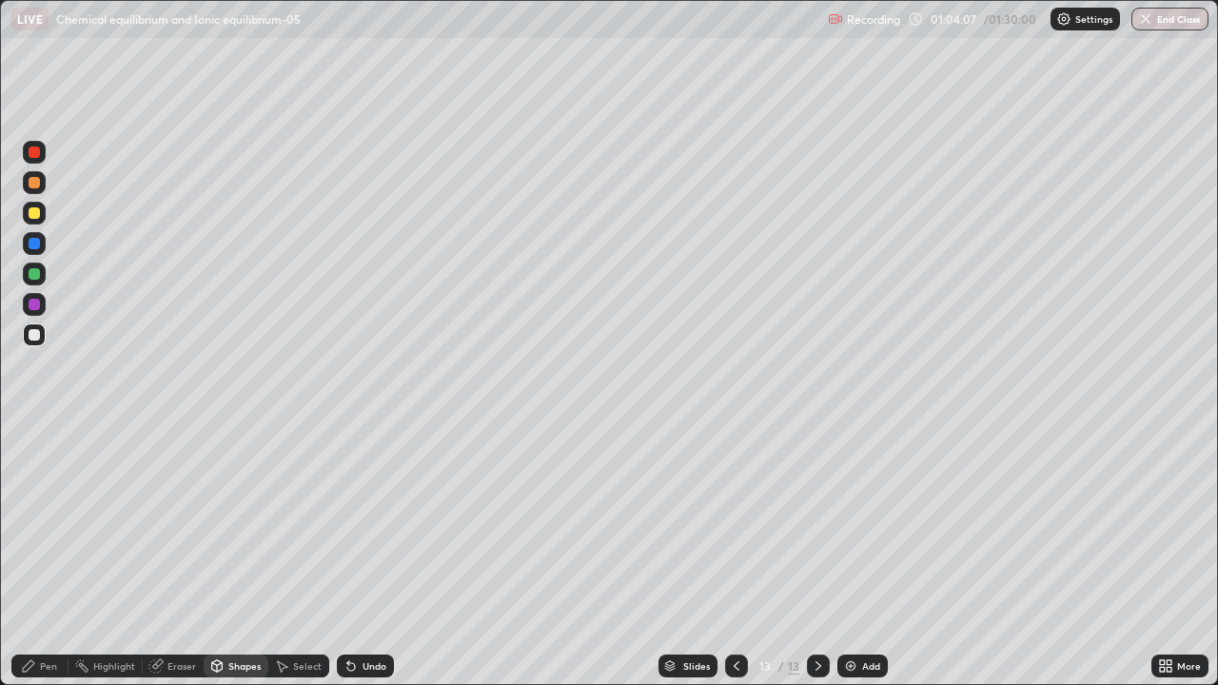
click at [52, 556] on div "Pen" at bounding box center [48, 666] width 17 height 10
click at [36, 305] on div at bounding box center [34, 304] width 11 height 11
click at [31, 337] on div at bounding box center [34, 334] width 11 height 11
click at [36, 277] on div at bounding box center [34, 273] width 11 height 11
click at [31, 308] on div at bounding box center [34, 304] width 11 height 11
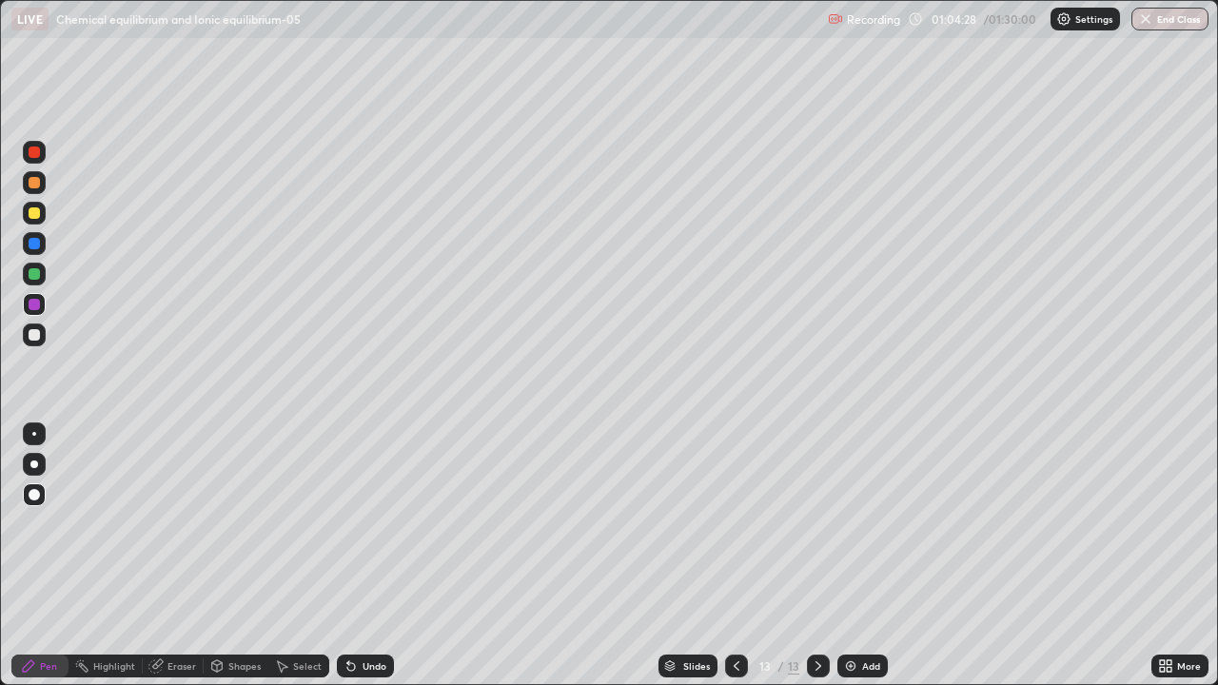
click at [385, 556] on div "Undo" at bounding box center [365, 666] width 57 height 23
click at [382, 556] on div "Undo" at bounding box center [375, 666] width 24 height 10
click at [381, 556] on div "Undo" at bounding box center [375, 666] width 24 height 10
click at [377, 556] on div "Undo" at bounding box center [365, 666] width 57 height 23
click at [375, 556] on div "Undo" at bounding box center [365, 666] width 57 height 23
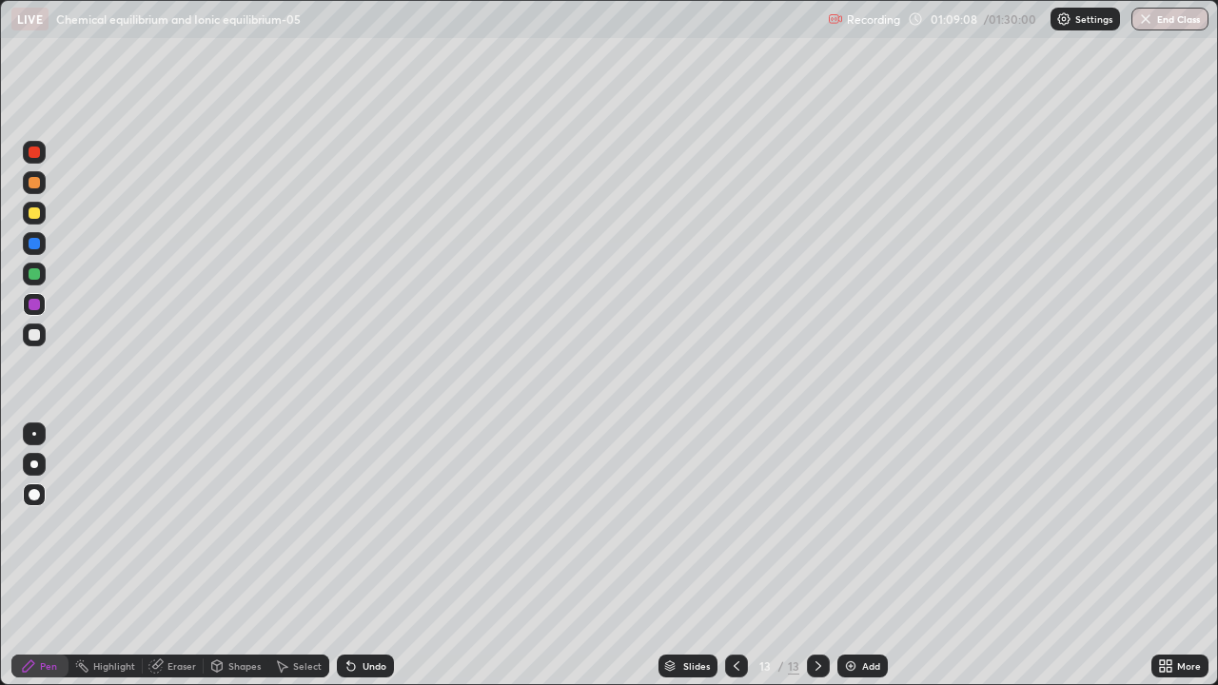
click at [875, 556] on div "Add" at bounding box center [862, 666] width 50 height 23
click at [36, 208] on div at bounding box center [34, 212] width 11 height 11
click at [35, 556] on icon at bounding box center [28, 666] width 15 height 15
click at [34, 214] on div at bounding box center [34, 212] width 11 height 11
click at [32, 340] on div at bounding box center [34, 334] width 11 height 11
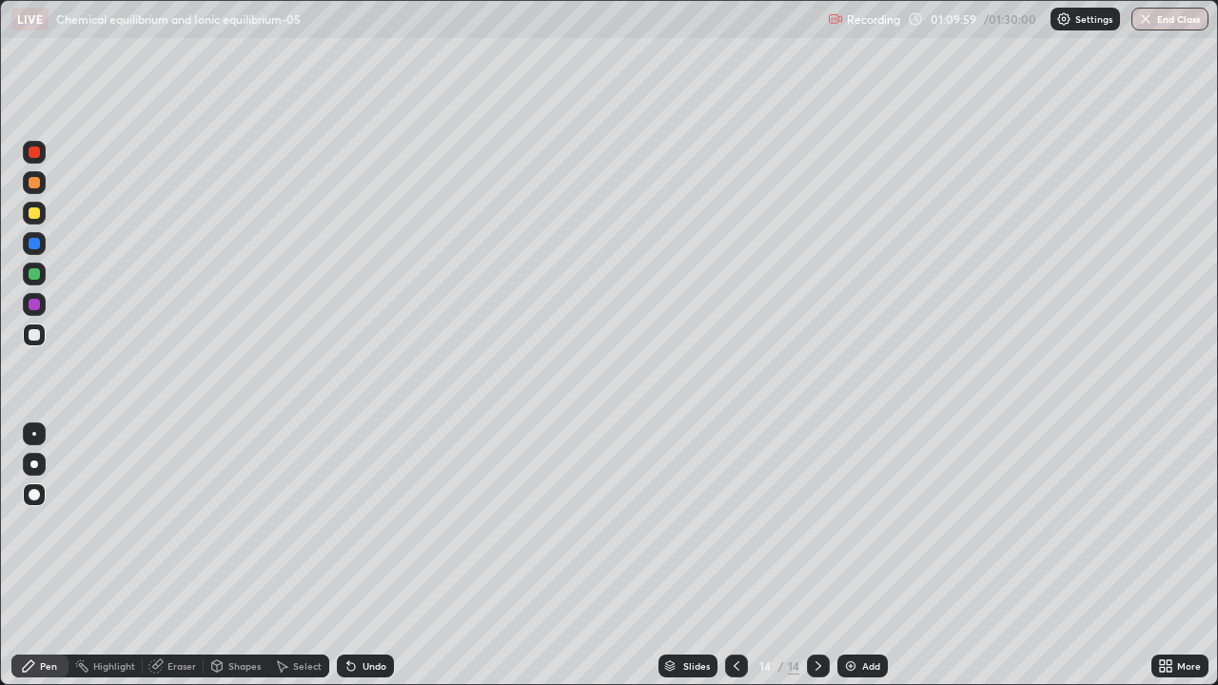
click at [50, 556] on div "Pen" at bounding box center [39, 666] width 57 height 23
click at [24, 306] on div at bounding box center [34, 304] width 23 height 23
click at [855, 556] on img at bounding box center [850, 666] width 15 height 15
click at [29, 332] on div at bounding box center [34, 334] width 11 height 11
click at [36, 212] on div at bounding box center [34, 212] width 11 height 11
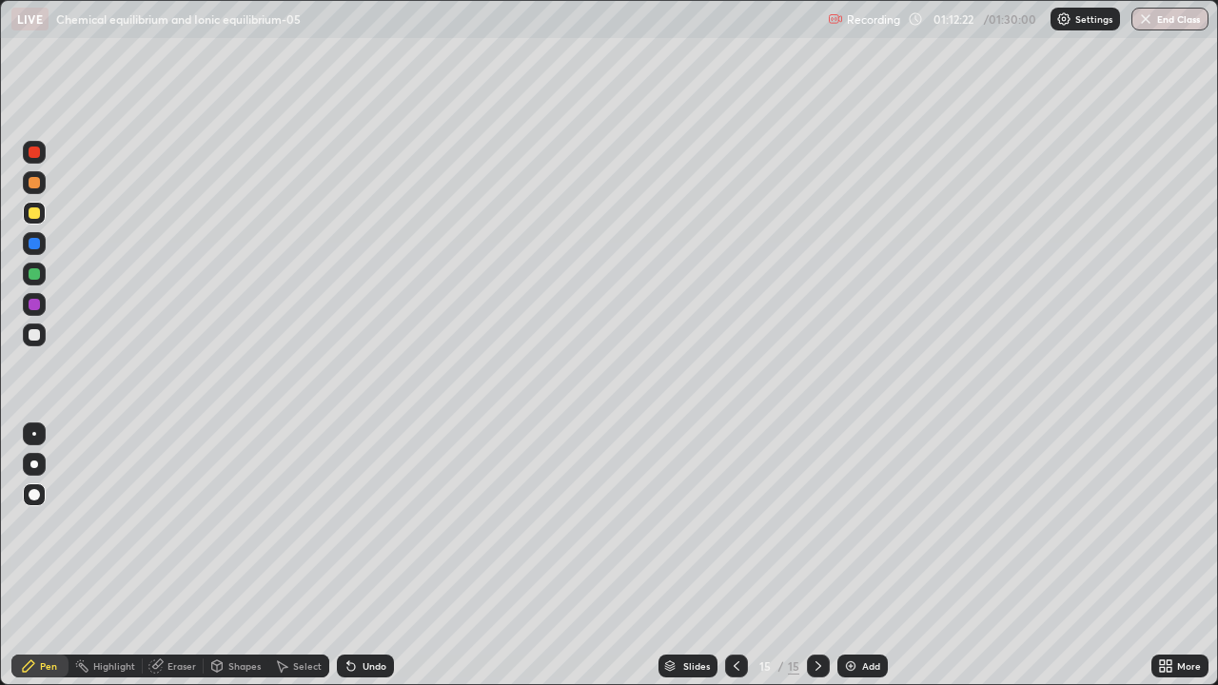
click at [46, 556] on div "Pen" at bounding box center [39, 666] width 57 height 23
click at [867, 556] on div "Add" at bounding box center [871, 666] width 18 height 10
click at [862, 556] on div "Add" at bounding box center [871, 666] width 18 height 10
click at [31, 269] on div at bounding box center [34, 273] width 11 height 11
click at [32, 304] on div at bounding box center [34, 304] width 11 height 11
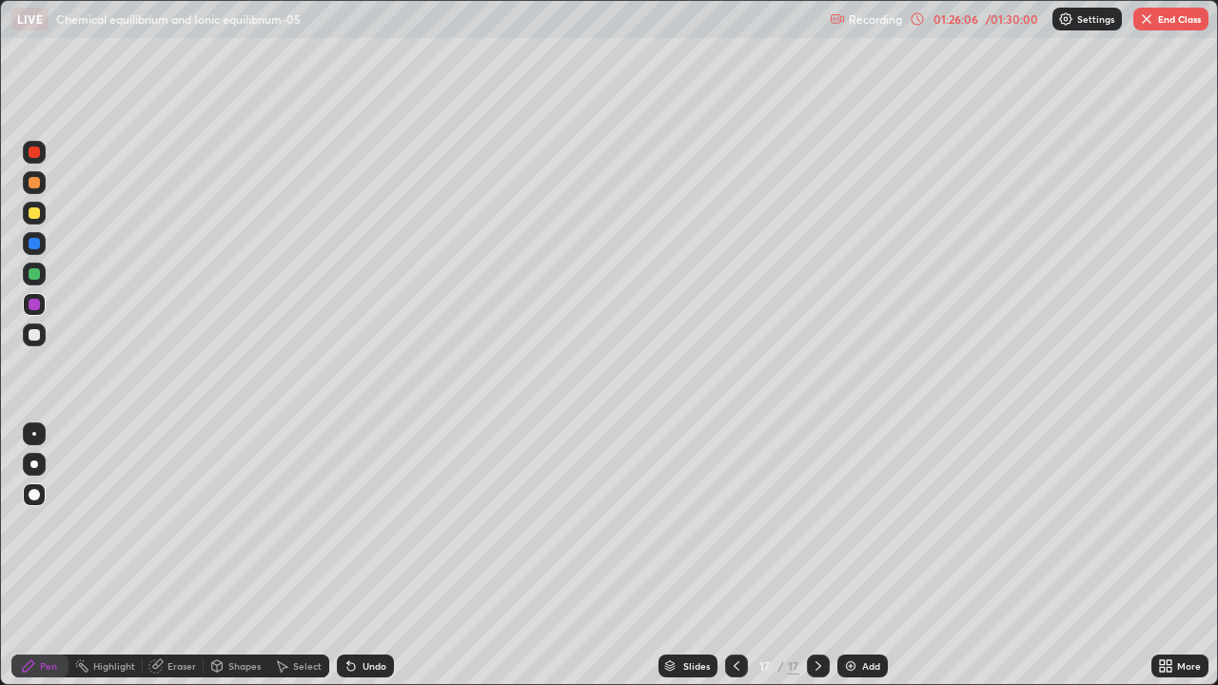
click at [735, 556] on icon at bounding box center [736, 666] width 15 height 15
click at [816, 556] on icon at bounding box center [818, 666] width 15 height 15
click at [857, 556] on div "Add" at bounding box center [862, 666] width 50 height 23
click at [1162, 23] on button "End Class" at bounding box center [1170, 19] width 75 height 23
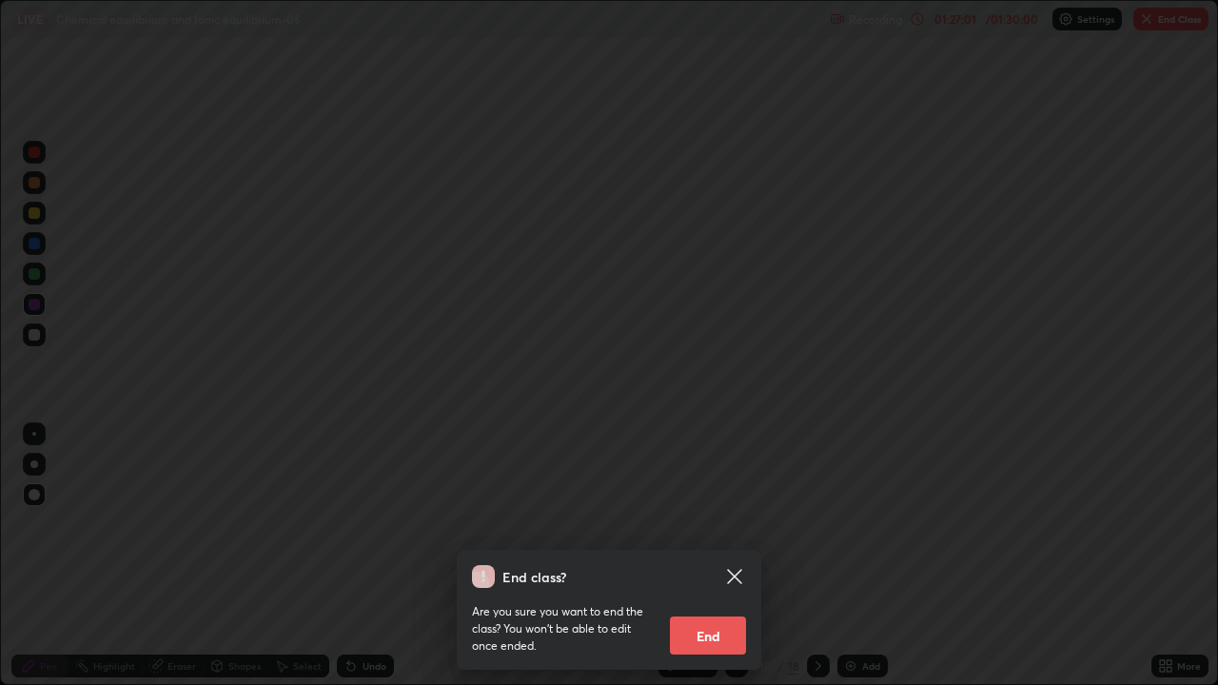
click at [716, 556] on button "End" at bounding box center [708, 636] width 76 height 38
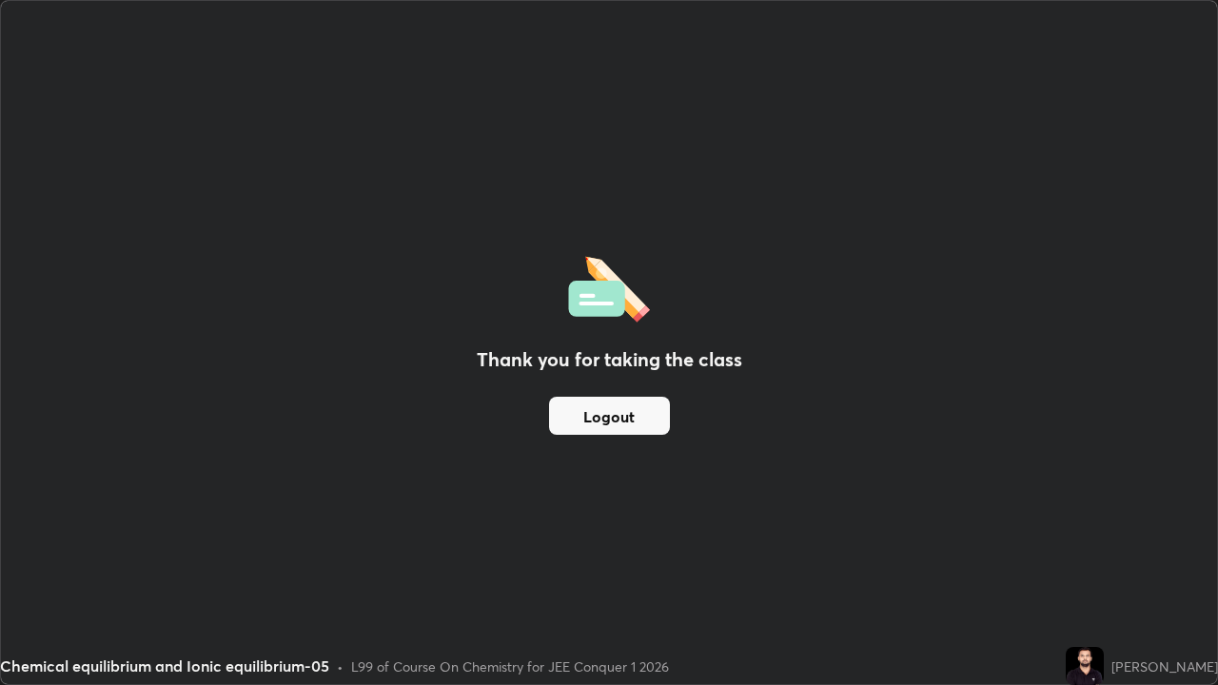
click at [615, 409] on button "Logout" at bounding box center [609, 416] width 121 height 38
